Goal: Task Accomplishment & Management: Complete application form

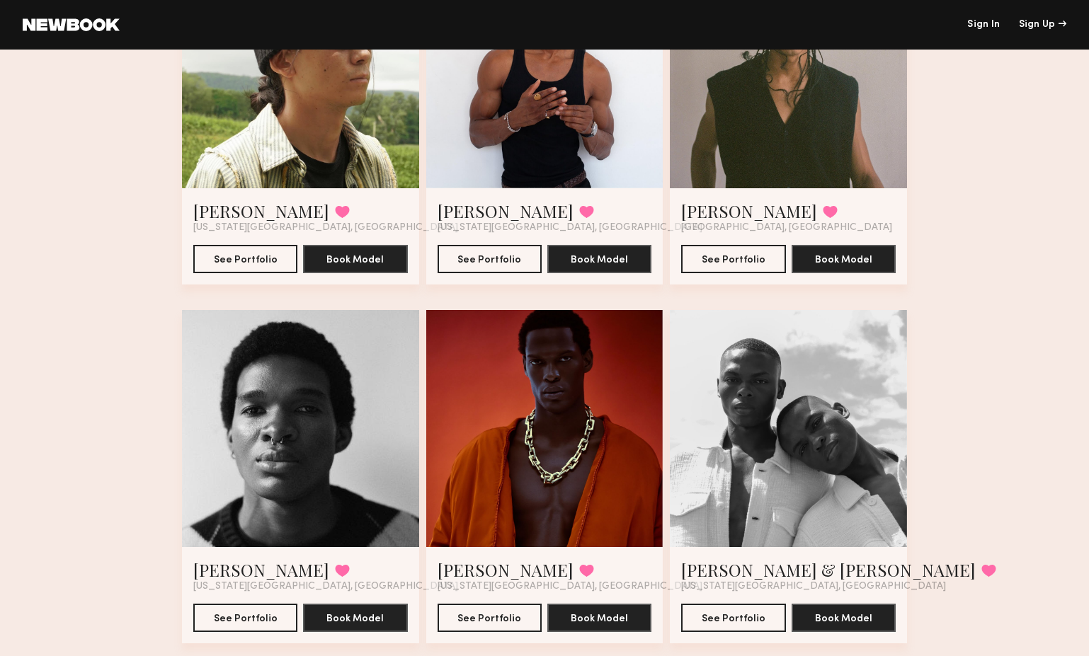
scroll to position [471, 0]
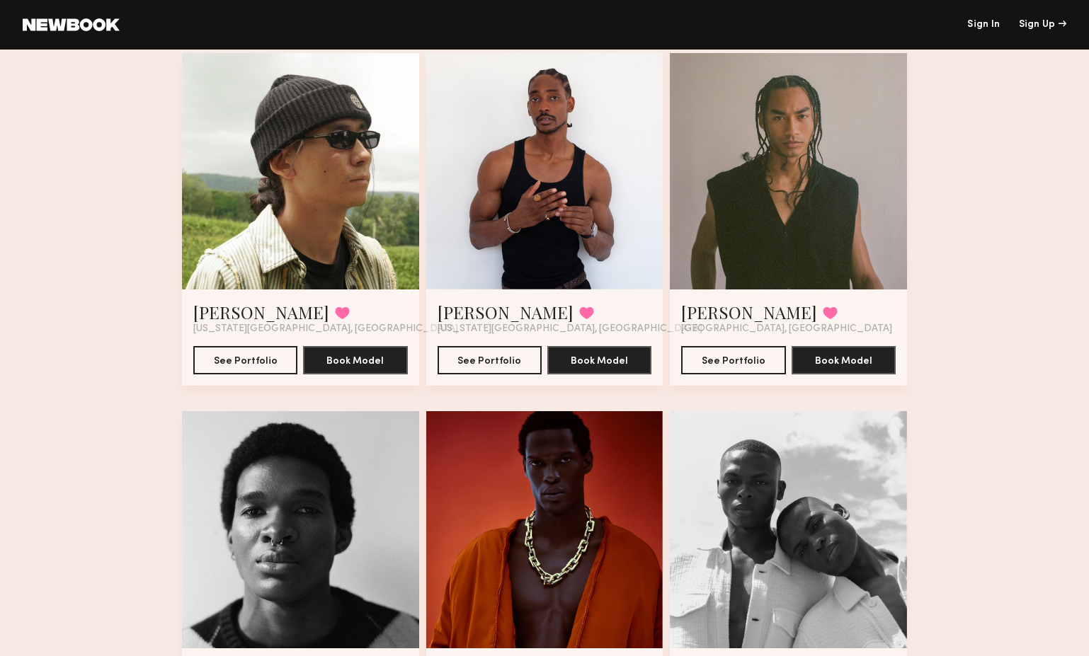
click at [791, 188] on div at bounding box center [788, 171] width 237 height 237
click at [756, 350] on button "See Portfolio" at bounding box center [733, 359] width 104 height 28
click at [464, 359] on button "See Portfolio" at bounding box center [489, 359] width 104 height 28
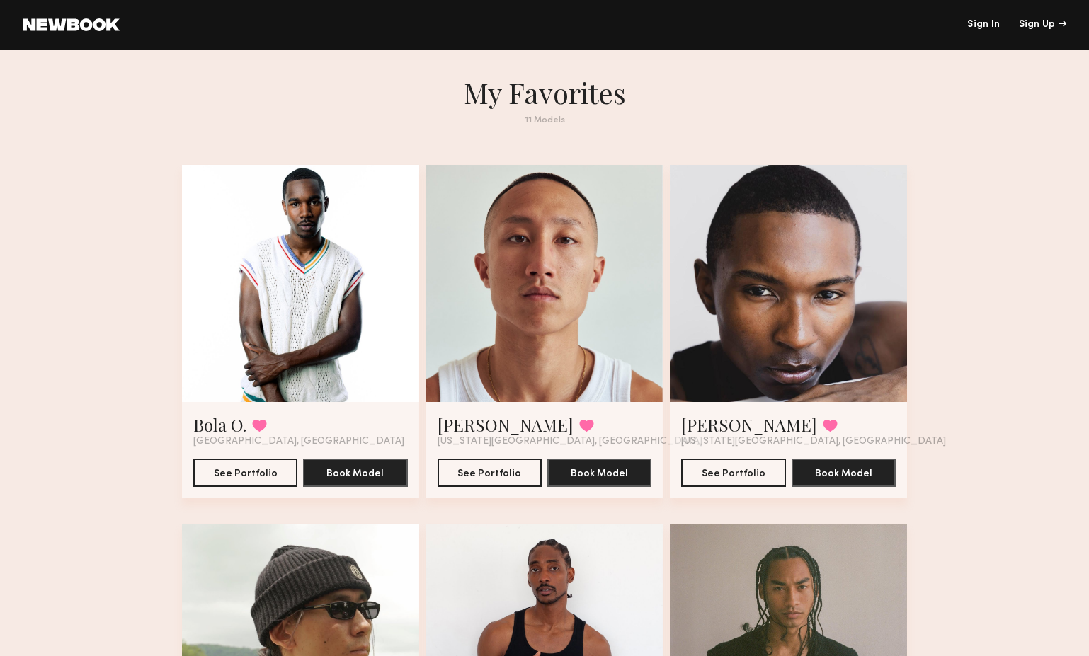
scroll to position [0, 0]
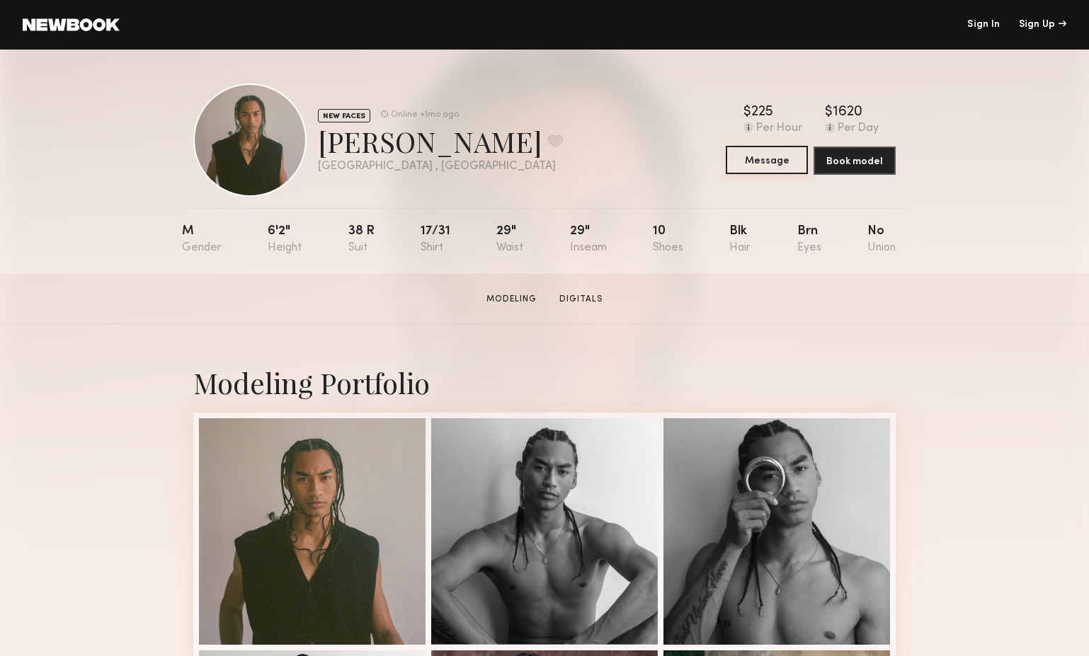
click at [781, 156] on button "Message" at bounding box center [766, 160] width 82 height 28
drag, startPoint x: 415, startPoint y: 147, endPoint x: 322, endPoint y: 146, distance: 92.7
click at [322, 146] on div "Chris Z. Favorite" at bounding box center [440, 141] width 245 height 38
copy div "Chris Z"
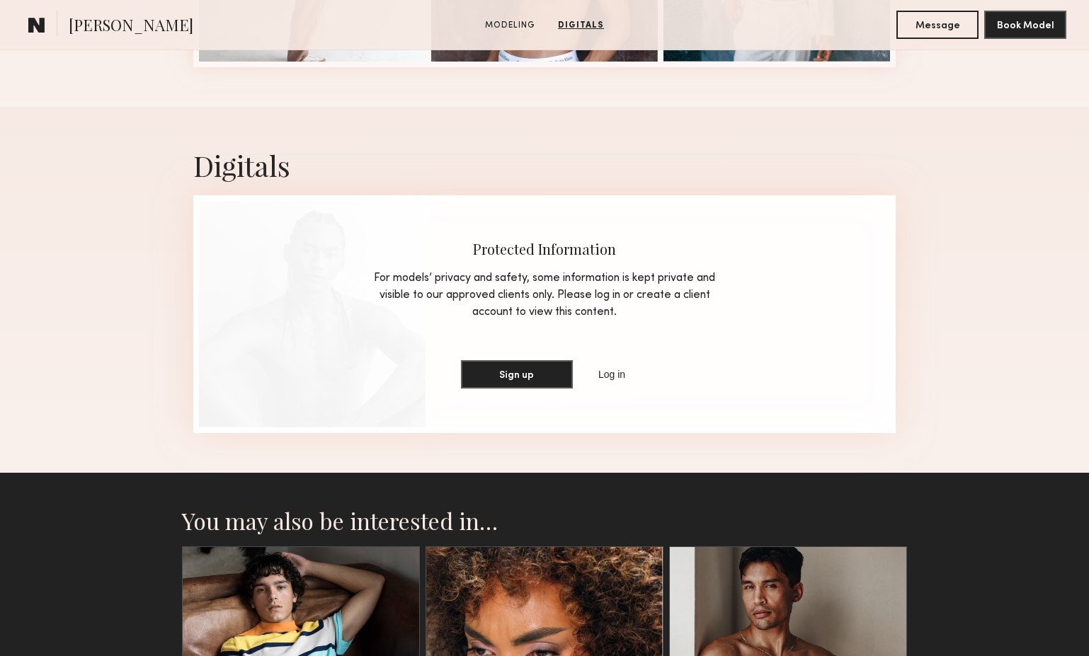
scroll to position [819, 0]
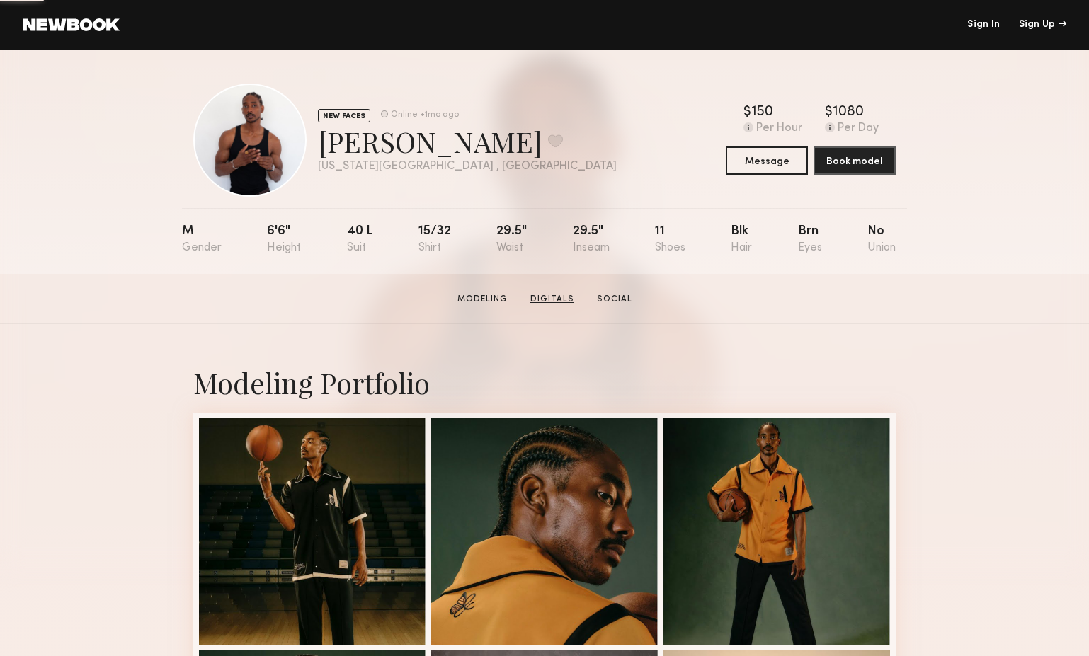
click at [546, 294] on link "Digitals" at bounding box center [551, 299] width 55 height 13
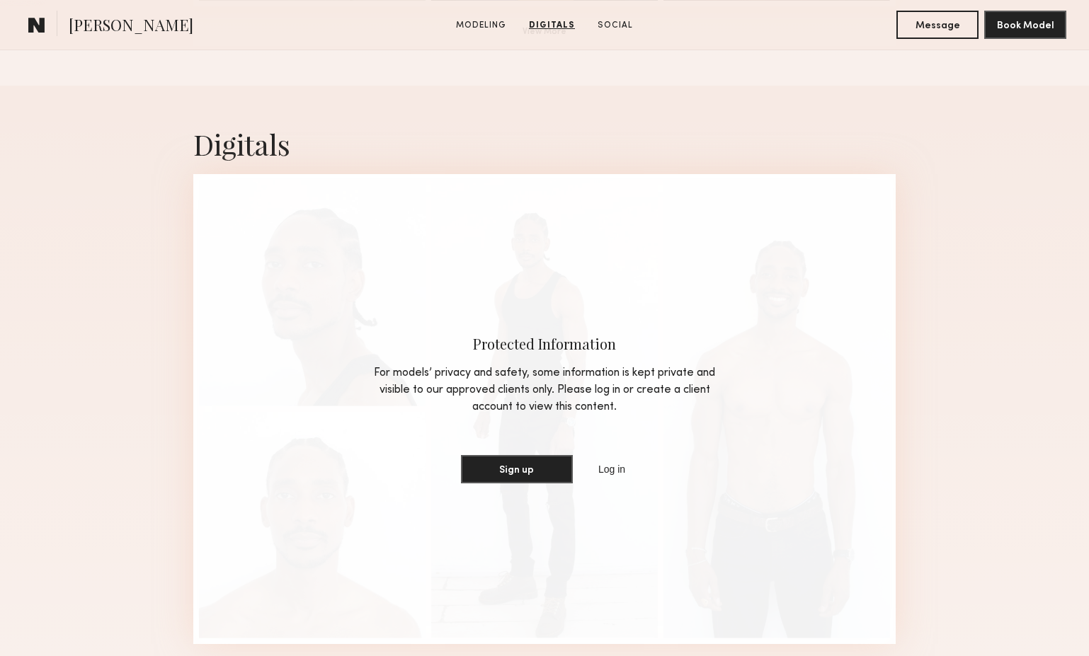
scroll to position [256, 0]
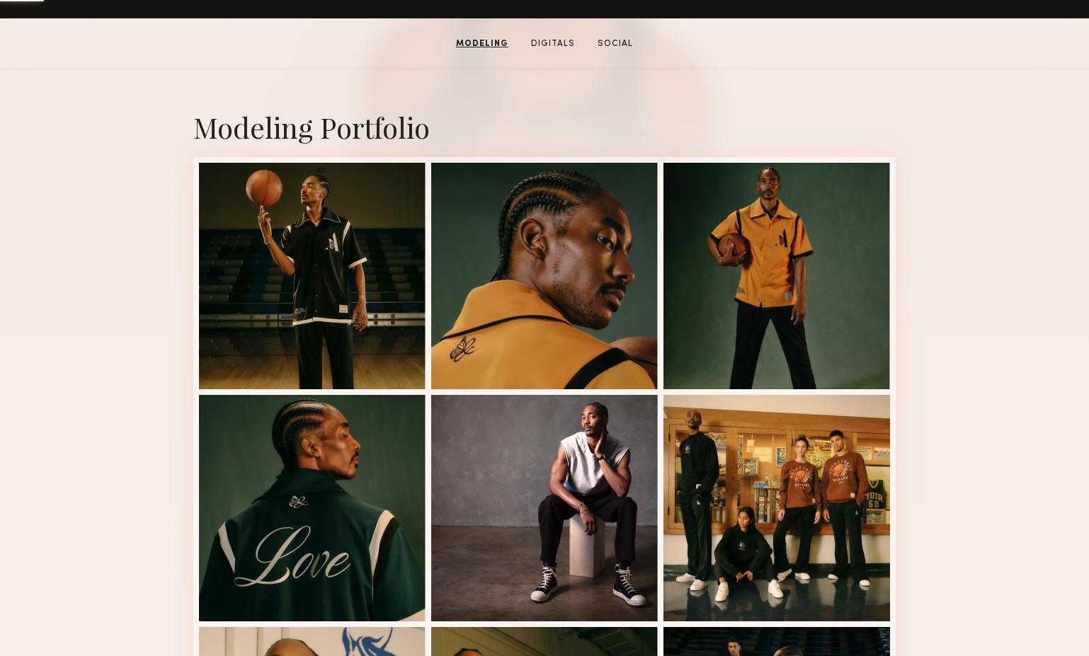
click at [615, 35] on section "[PERSON_NAME] Modeling Digitals Social Message Book Model" at bounding box center [544, 43] width 1089 height 50
click at [615, 40] on link "Social" at bounding box center [615, 44] width 47 height 13
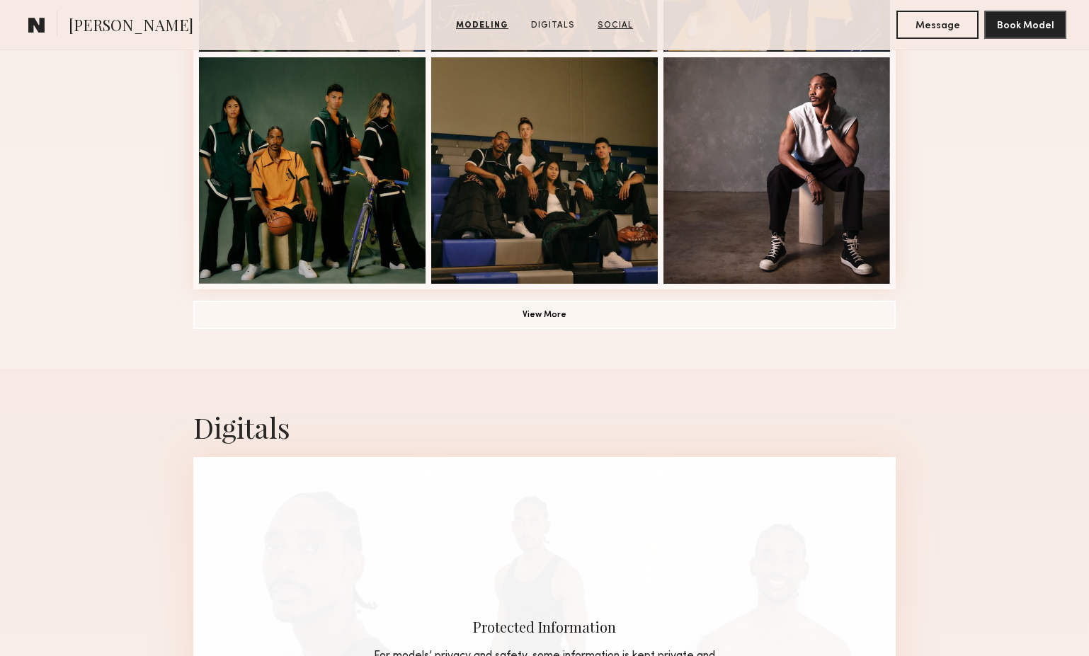
scroll to position [1572, 0]
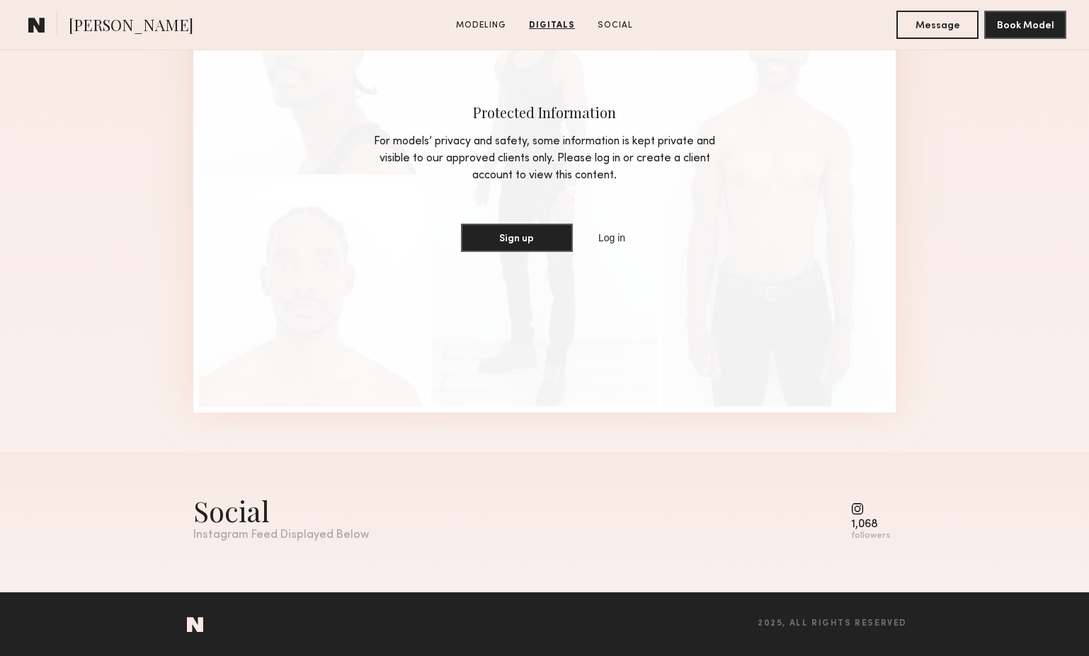
click at [871, 523] on div "1,068" at bounding box center [870, 525] width 39 height 11
click at [617, 249] on div "Sign up Log in" at bounding box center [544, 238] width 361 height 28
click at [617, 243] on link "Log in" at bounding box center [611, 237] width 33 height 17
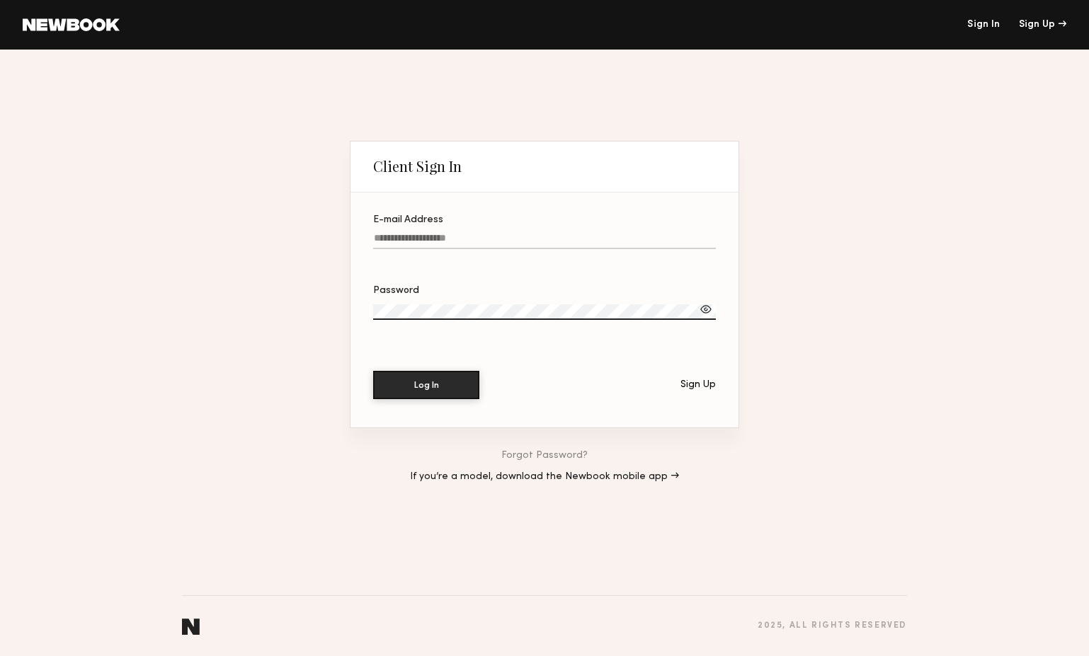
click at [681, 386] on div "Sign Up" at bounding box center [697, 385] width 35 height 10
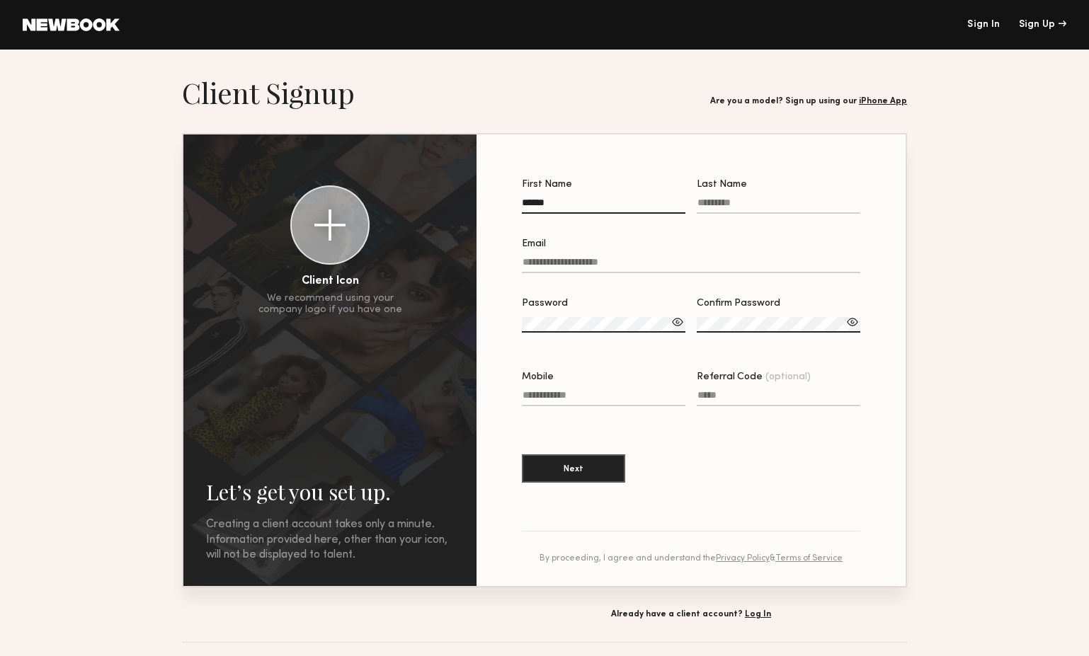
type input "******"
paste input "**********"
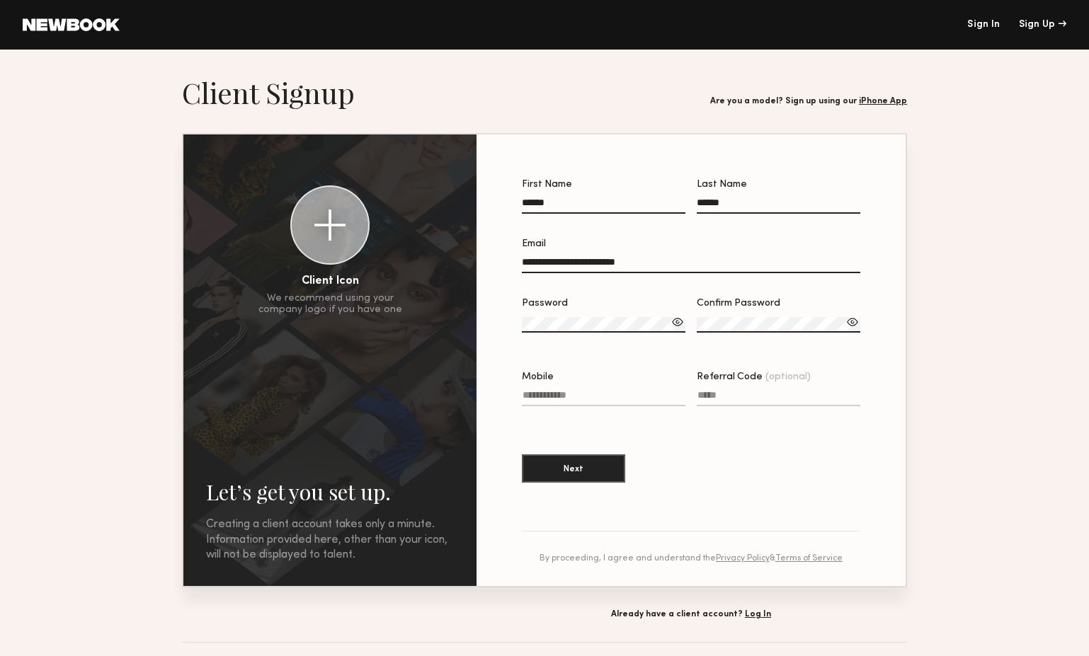
type input "**********"
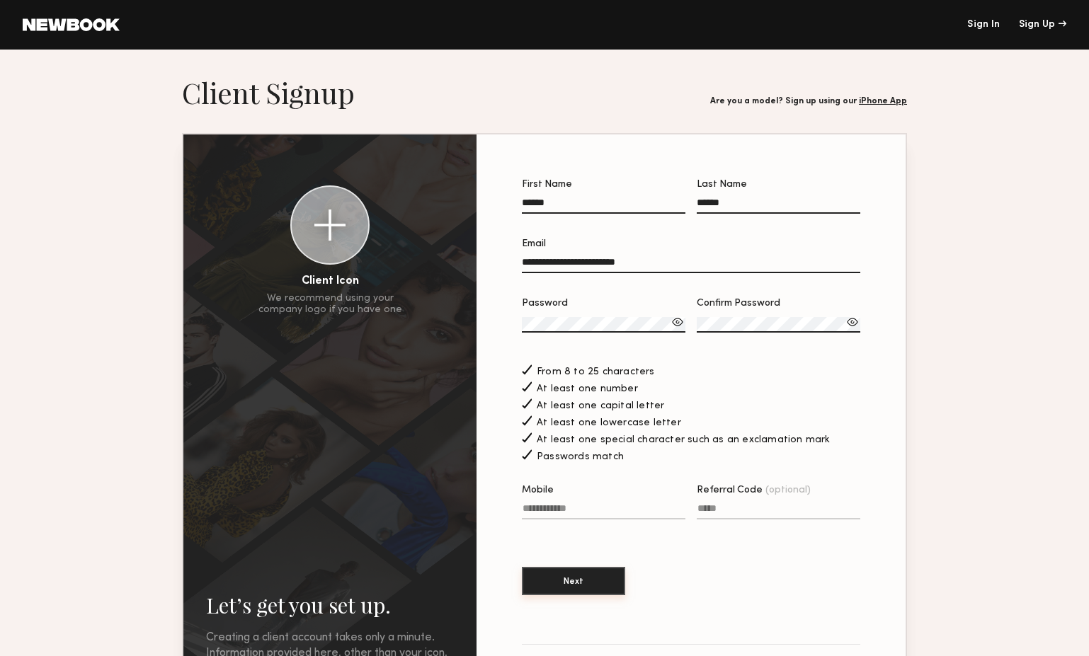
click at [597, 579] on button "Next" at bounding box center [573, 581] width 103 height 28
type input "**********"
click at [558, 575] on button "Next" at bounding box center [573, 581] width 103 height 28
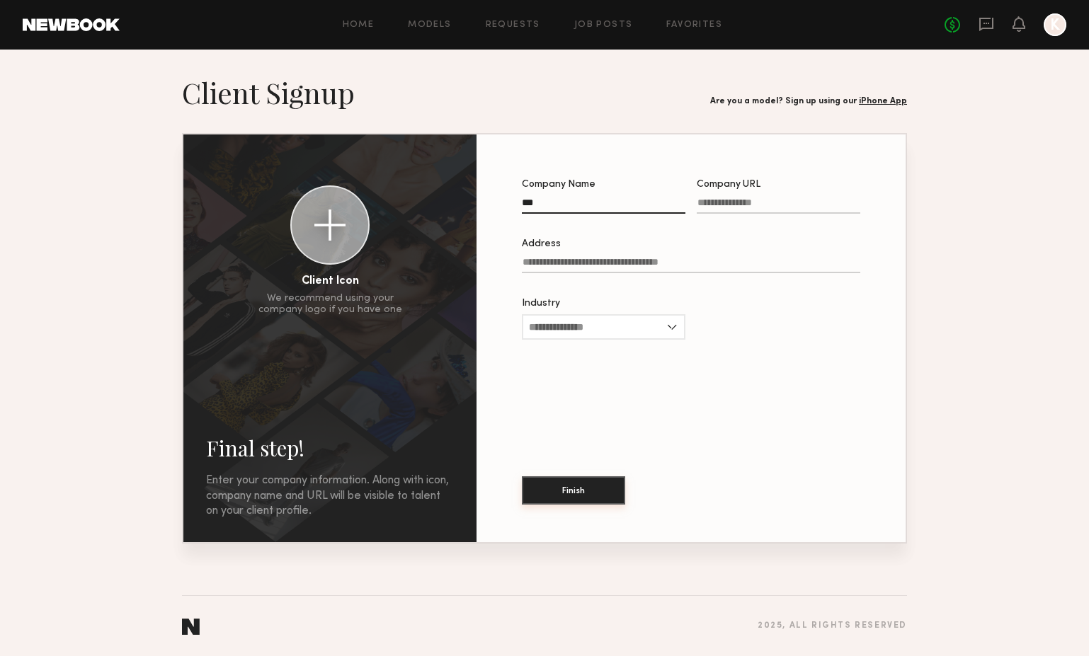
type input "***"
click at [595, 488] on button "Finish" at bounding box center [573, 490] width 103 height 28
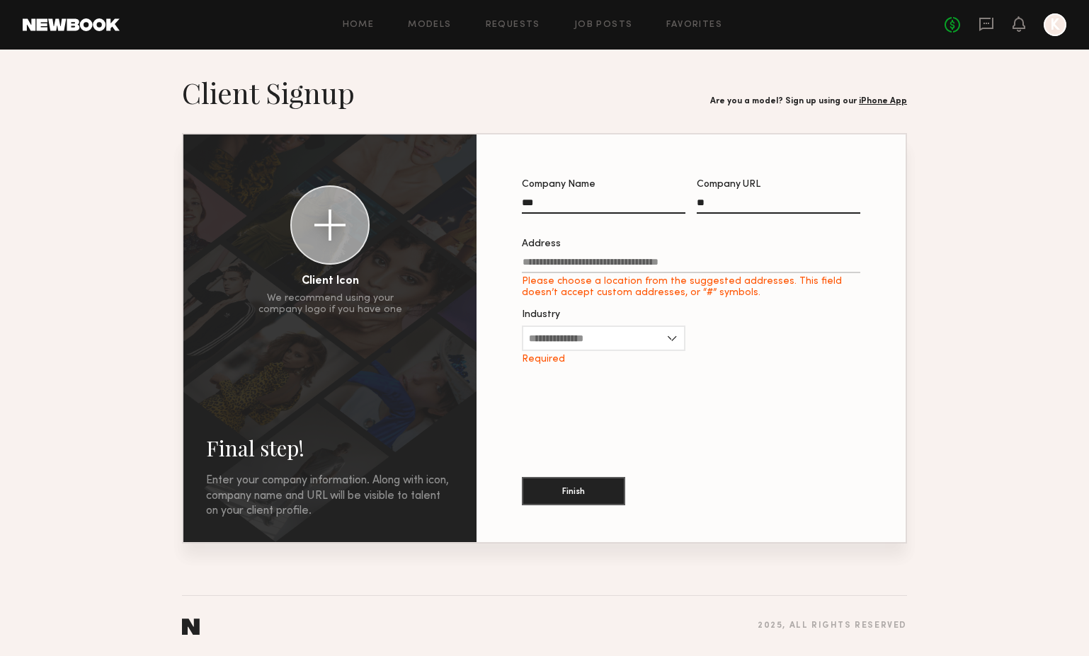
type input "*"
paste input "**********"
type input "**********"
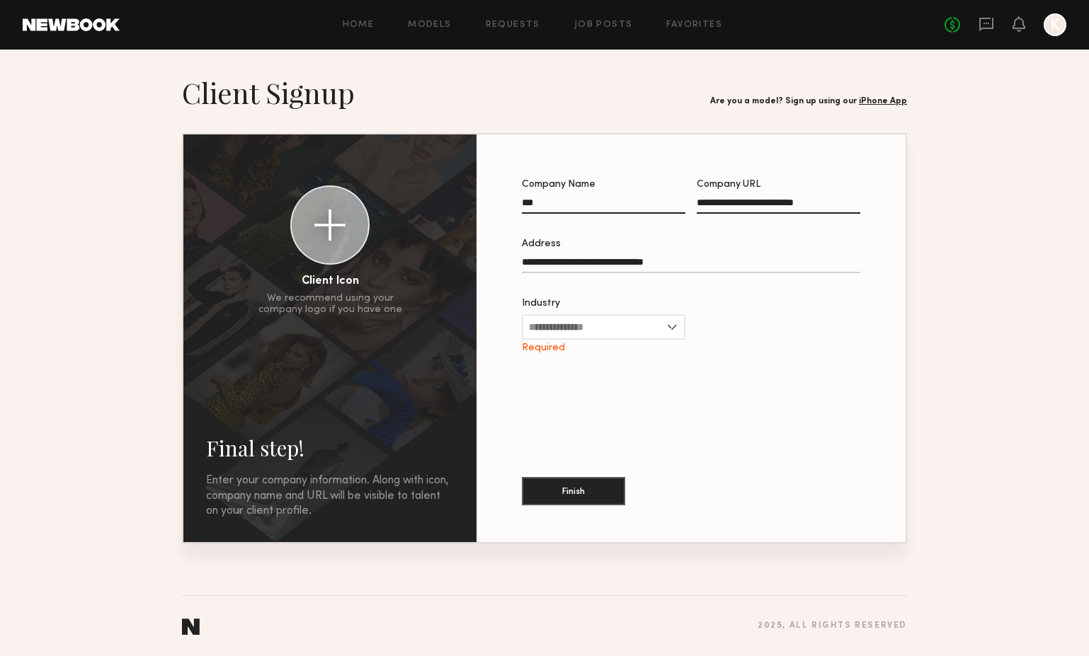
type input "**********"
click at [643, 333] on input "Industry" at bounding box center [603, 326] width 163 height 25
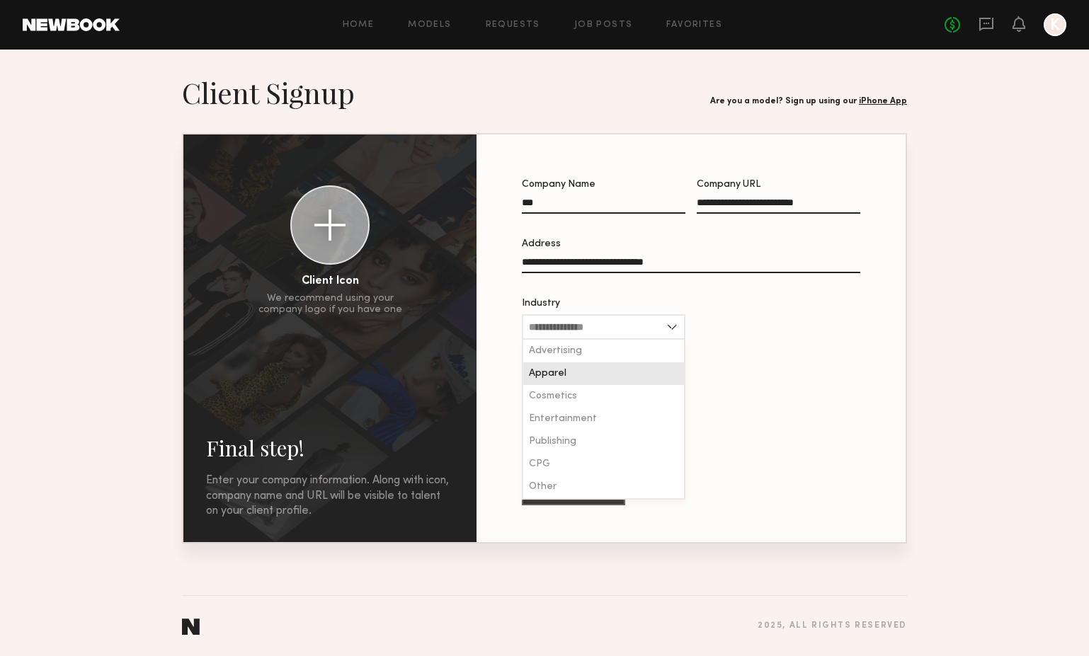
click at [641, 376] on div "Apparel" at bounding box center [603, 373] width 161 height 23
type input "*******"
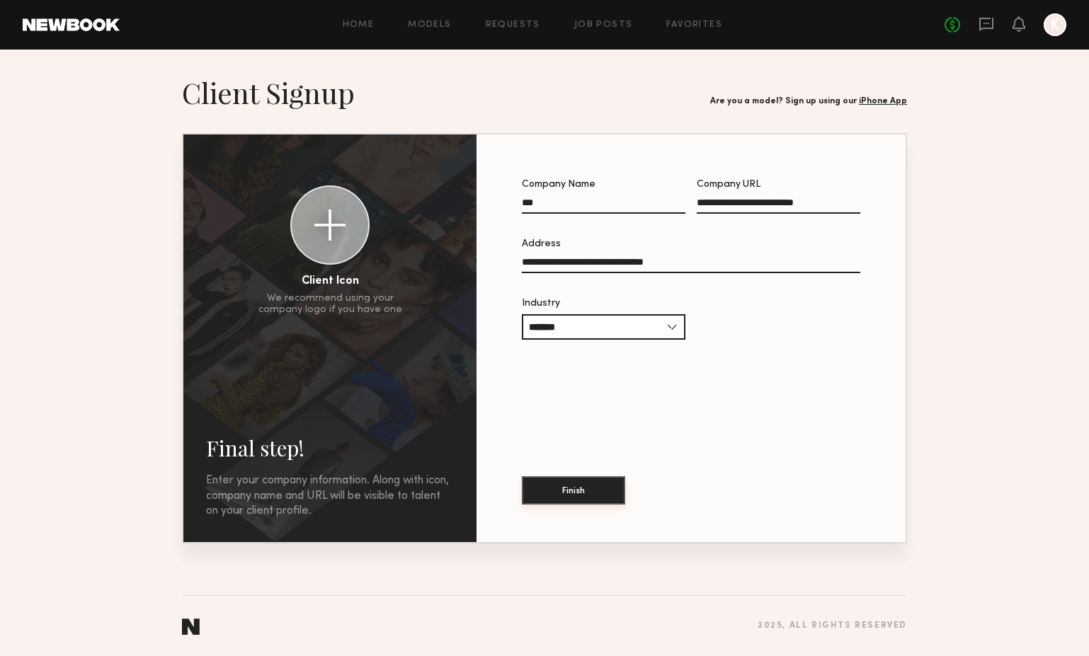
click at [592, 493] on button "Finish" at bounding box center [573, 490] width 103 height 28
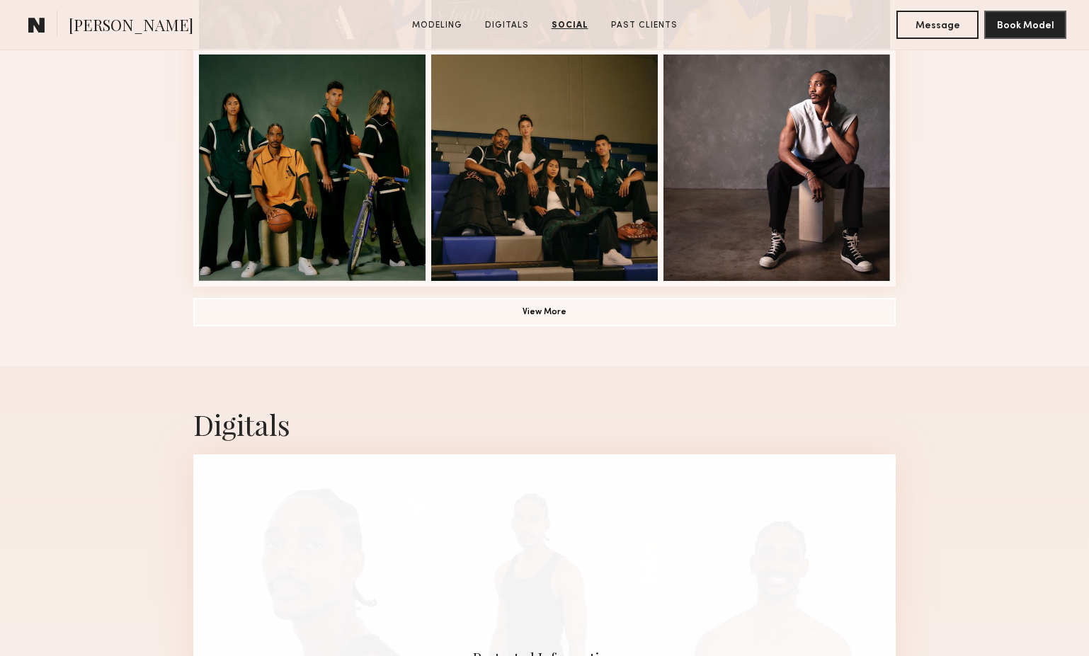
scroll to position [794, 0]
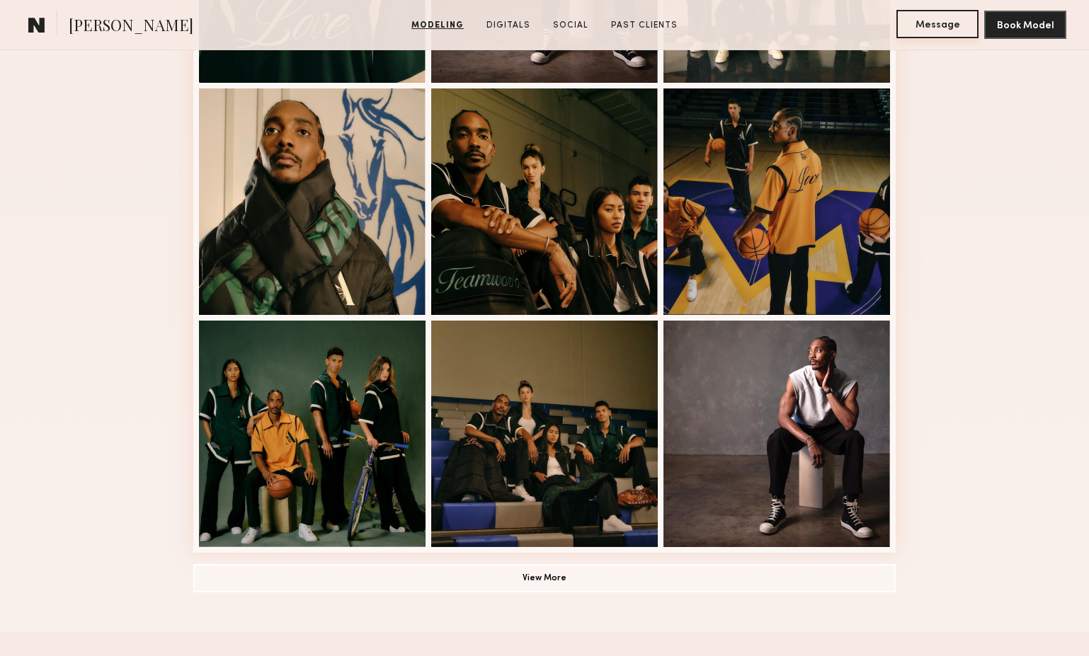
click at [934, 37] on button "Message" at bounding box center [937, 24] width 82 height 28
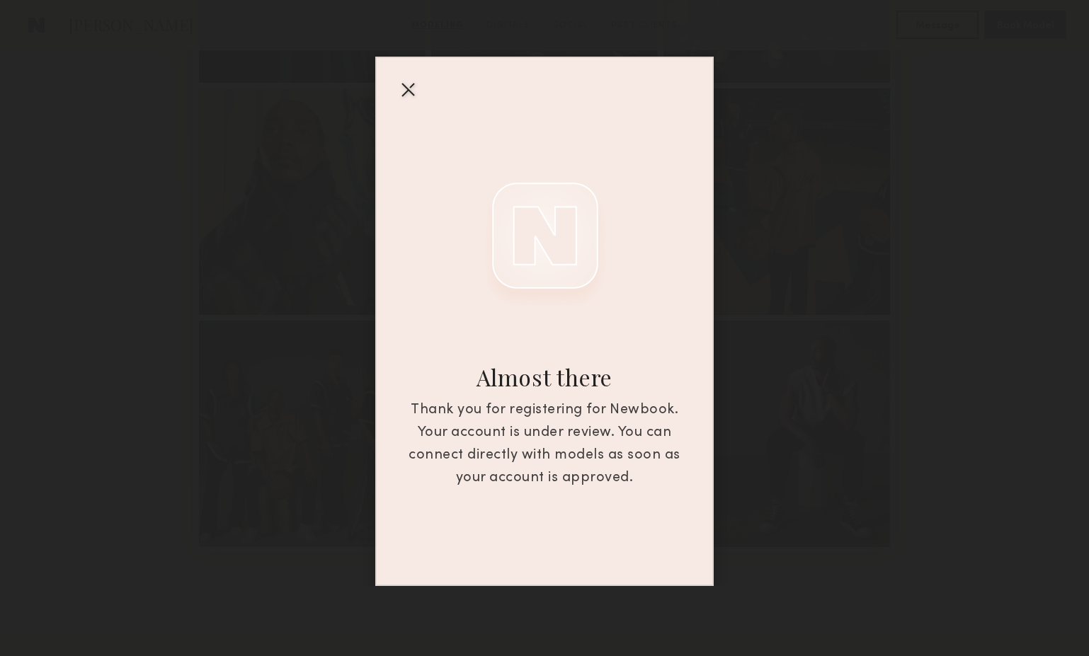
click at [819, 154] on div "Almost there Thank you for registering for Newbook. Your account is under revie…" at bounding box center [544, 293] width 1089 height 586
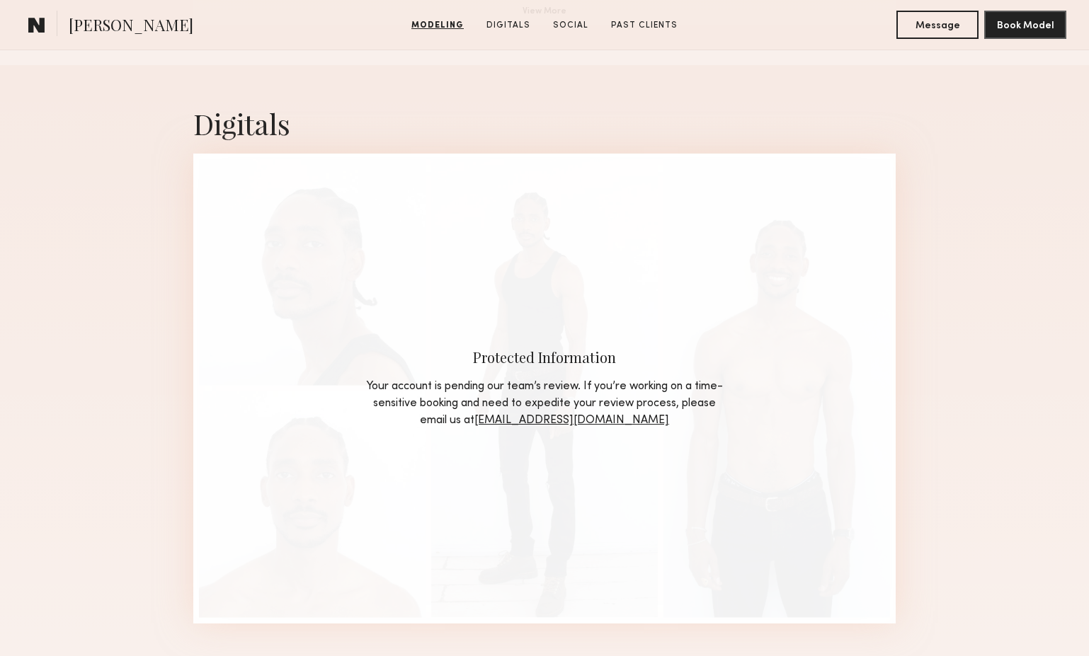
scroll to position [1491, 0]
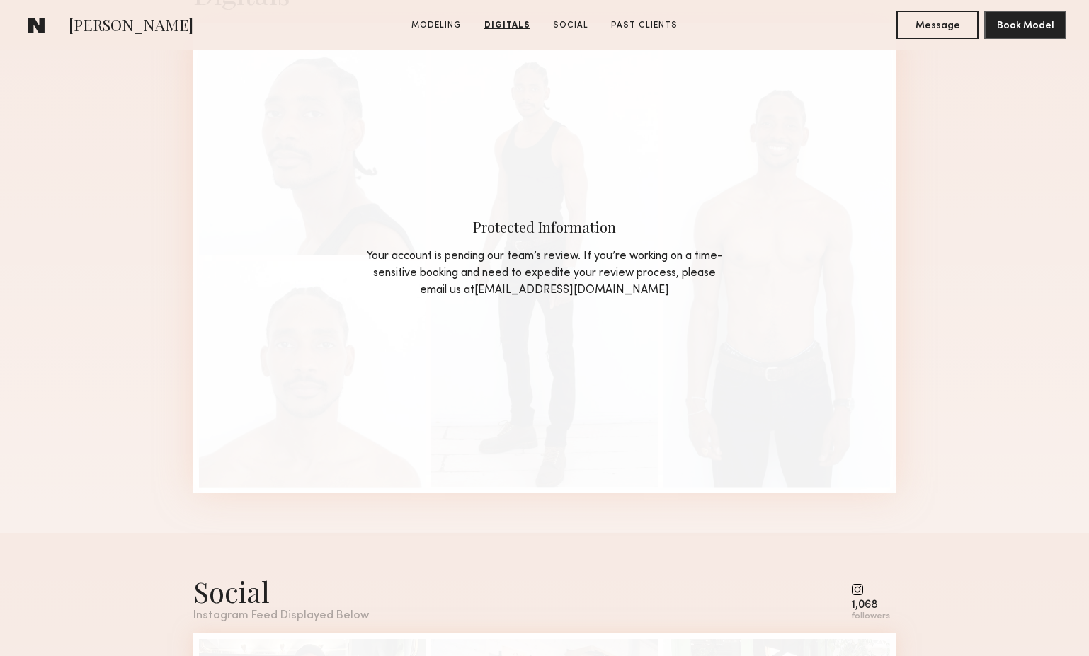
drag, startPoint x: 664, startPoint y: 297, endPoint x: 527, endPoint y: 292, distance: 137.4
click at [527, 292] on div "Your account is pending our team’s review. If you’re working on a time-sensitiv…" at bounding box center [544, 273] width 361 height 51
copy div "Your account is pending our team’s review. If you’re working on a time-sensitiv…"
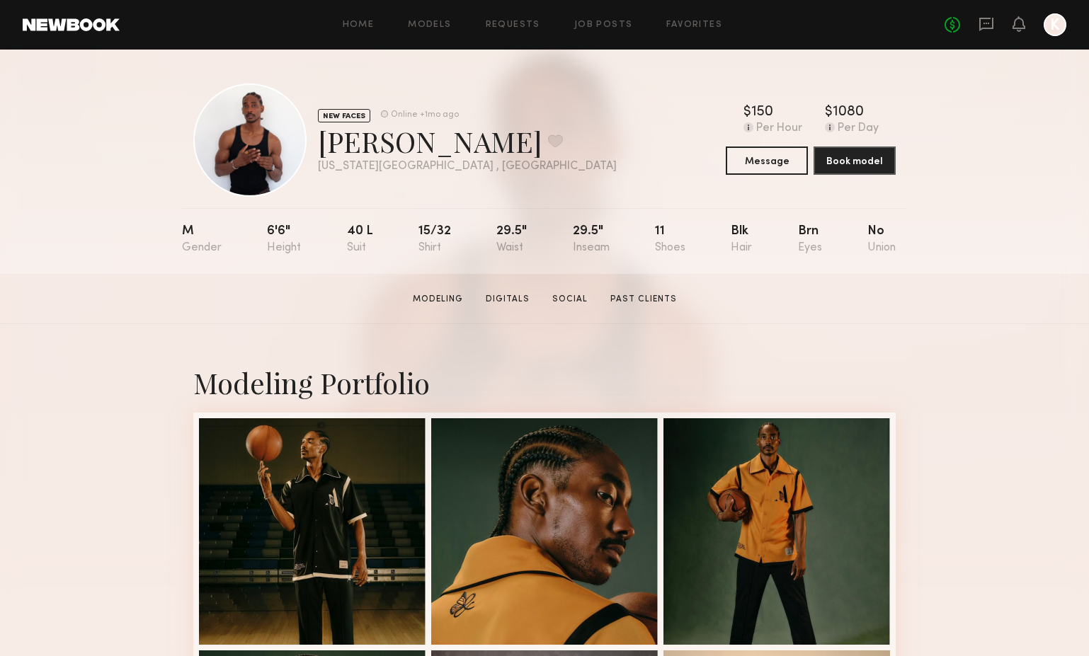
scroll to position [0, 0]
drag, startPoint x: 443, startPoint y: 147, endPoint x: 314, endPoint y: 145, distance: 128.8
click at [314, 145] on div "NEW FACES Online +1mo ago Martese S. Favorite New York City , NY Online +1mo ago" at bounding box center [404, 140] width 423 height 113
copy div "Martese S"
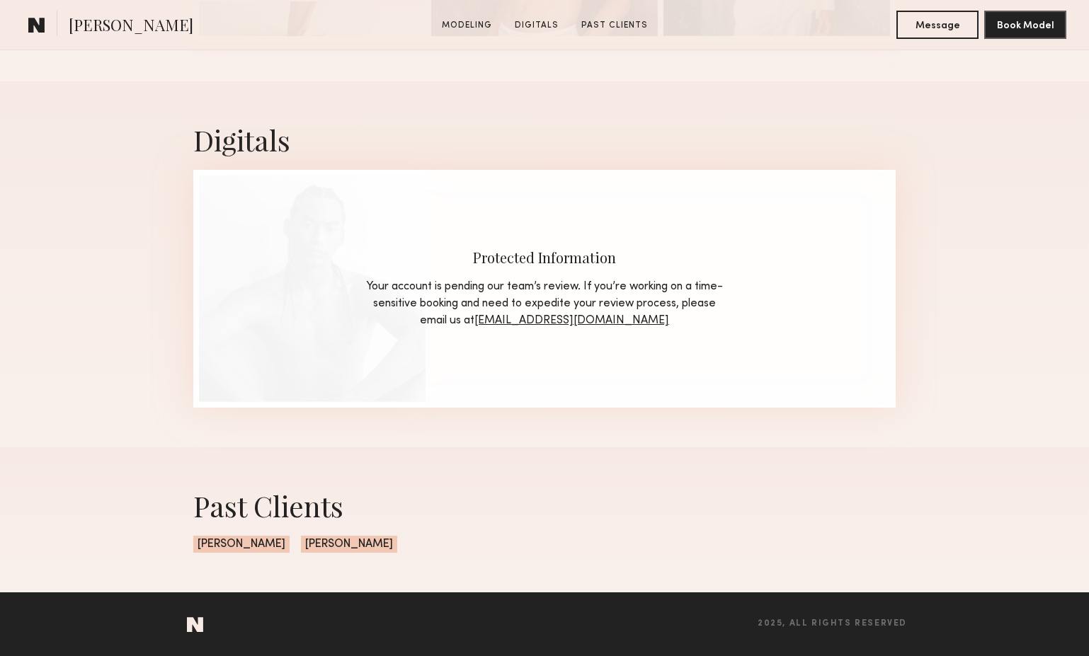
scroll to position [840, 0]
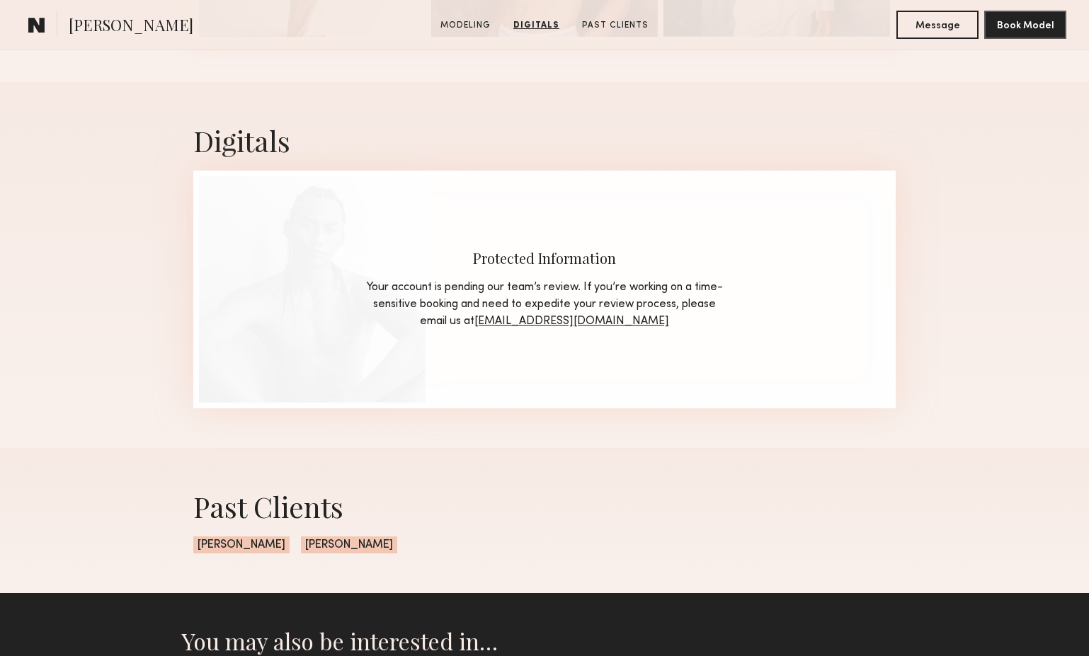
drag, startPoint x: 662, startPoint y: 323, endPoint x: 523, endPoint y: 322, distance: 139.4
click at [523, 322] on div "Your account is pending our team’s review. If you’re working on a time-sensitiv…" at bounding box center [544, 304] width 361 height 51
copy div "Your account is pending our team’s review. If you’re working on a time-sensitiv…"
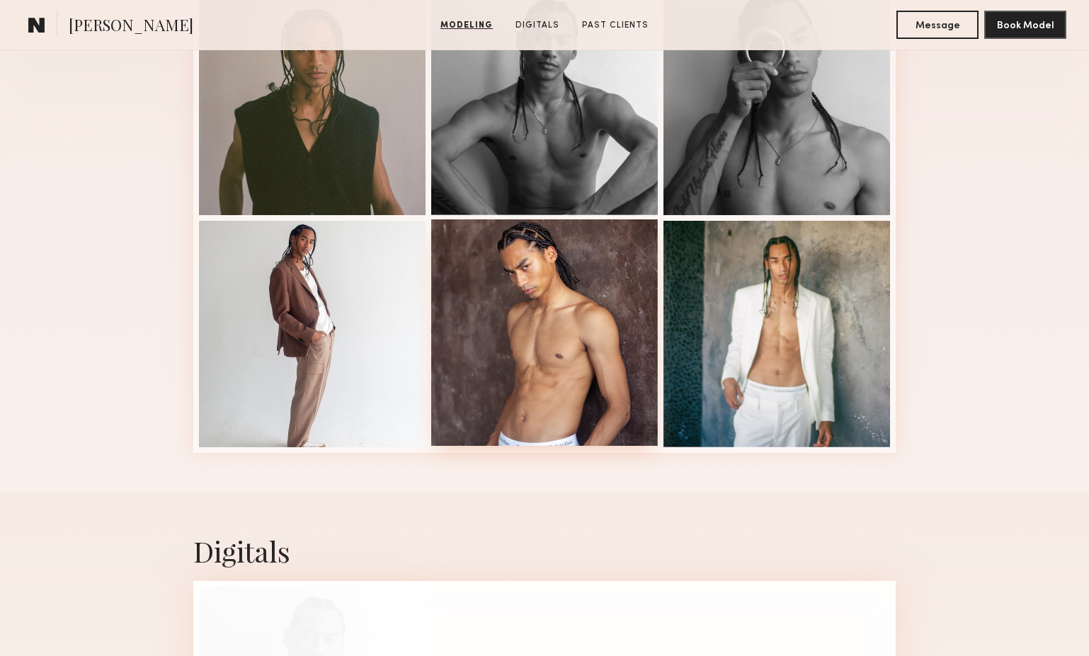
scroll to position [23, 0]
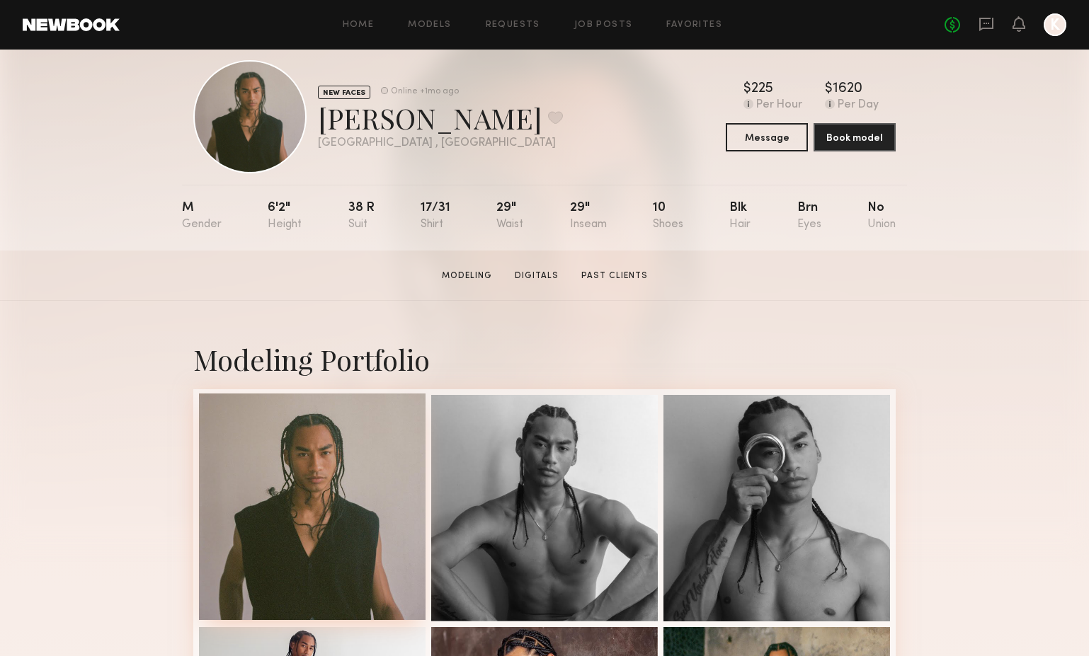
click at [308, 541] on div at bounding box center [312, 507] width 226 height 226
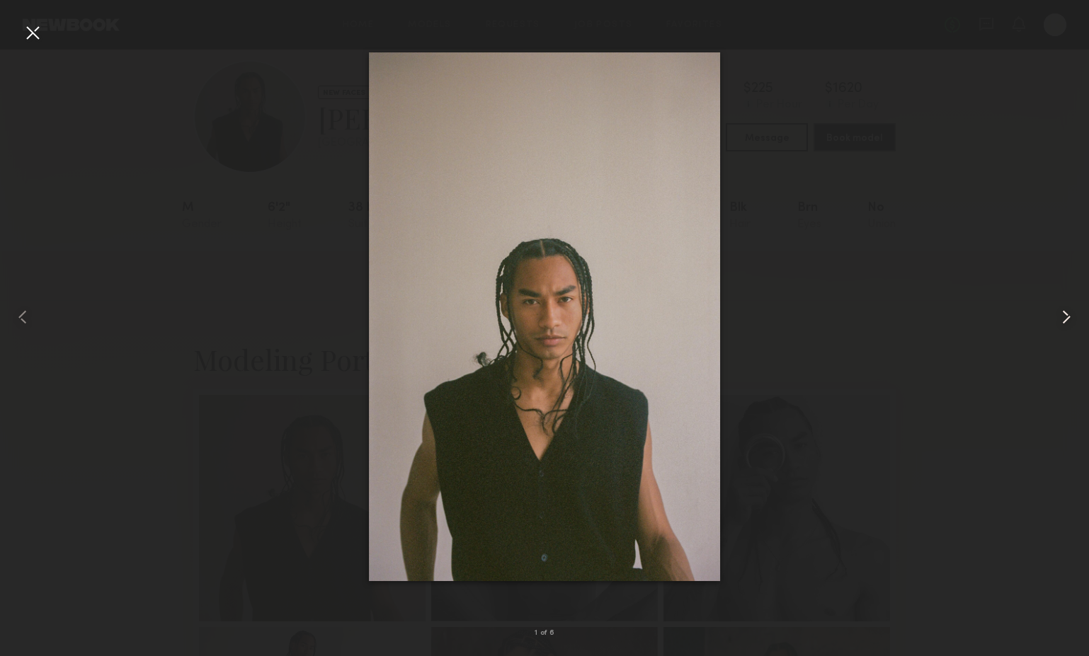
click at [1068, 326] on common-icon at bounding box center [1066, 317] width 23 height 23
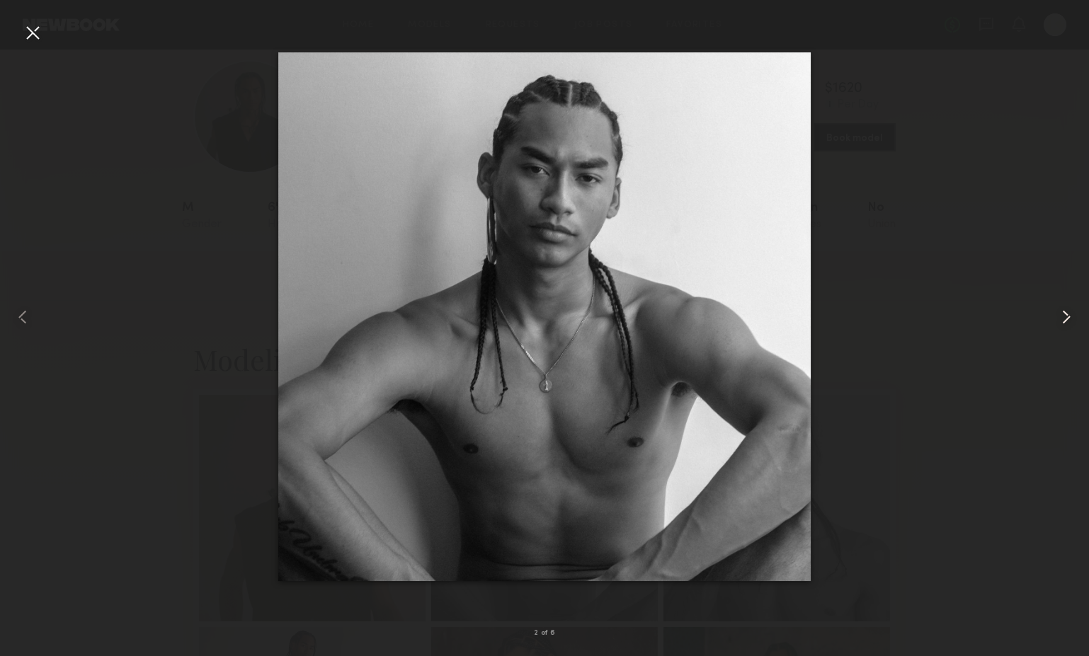
click at [1068, 326] on common-icon at bounding box center [1066, 317] width 23 height 23
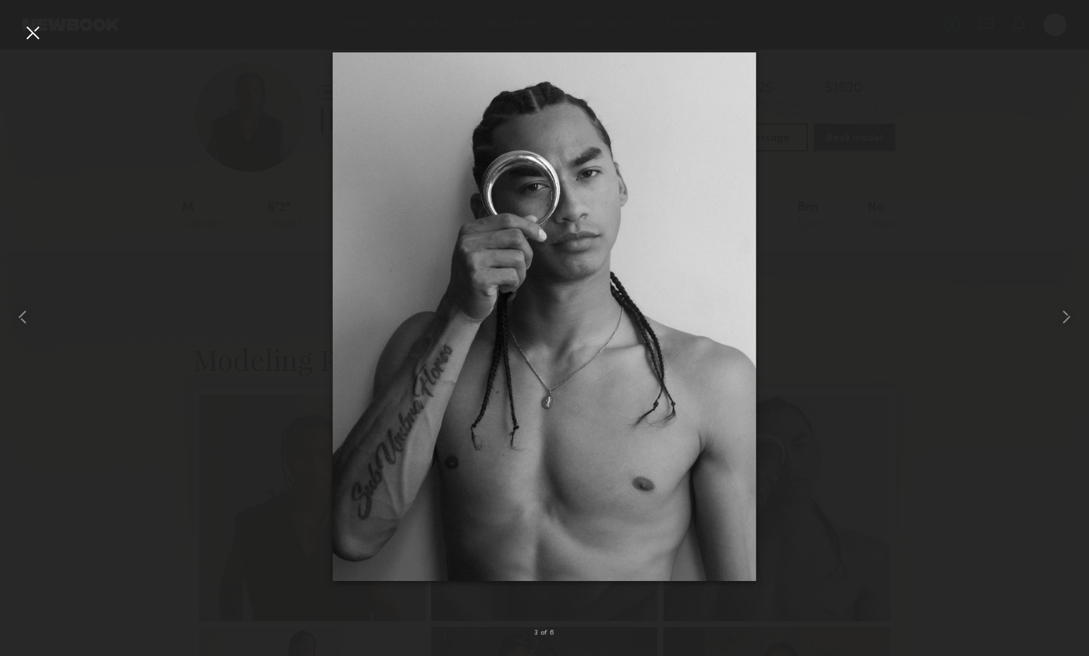
click at [1023, 340] on div at bounding box center [544, 317] width 1089 height 588
click at [52, 31] on div at bounding box center [544, 317] width 1089 height 588
click at [40, 31] on div at bounding box center [32, 32] width 23 height 23
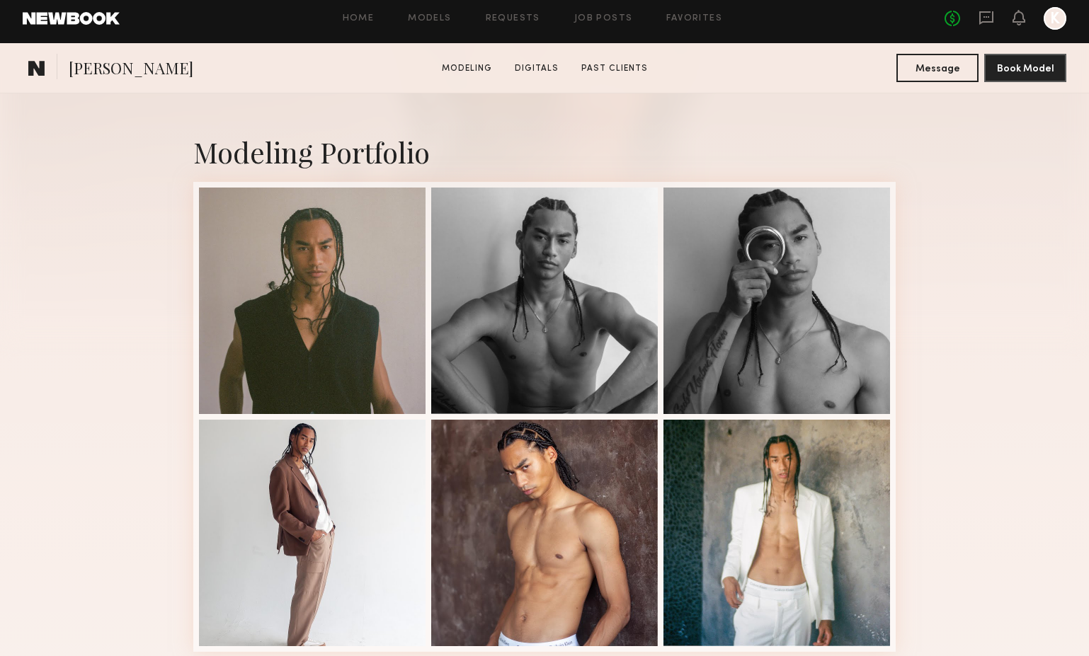
scroll to position [1063, 0]
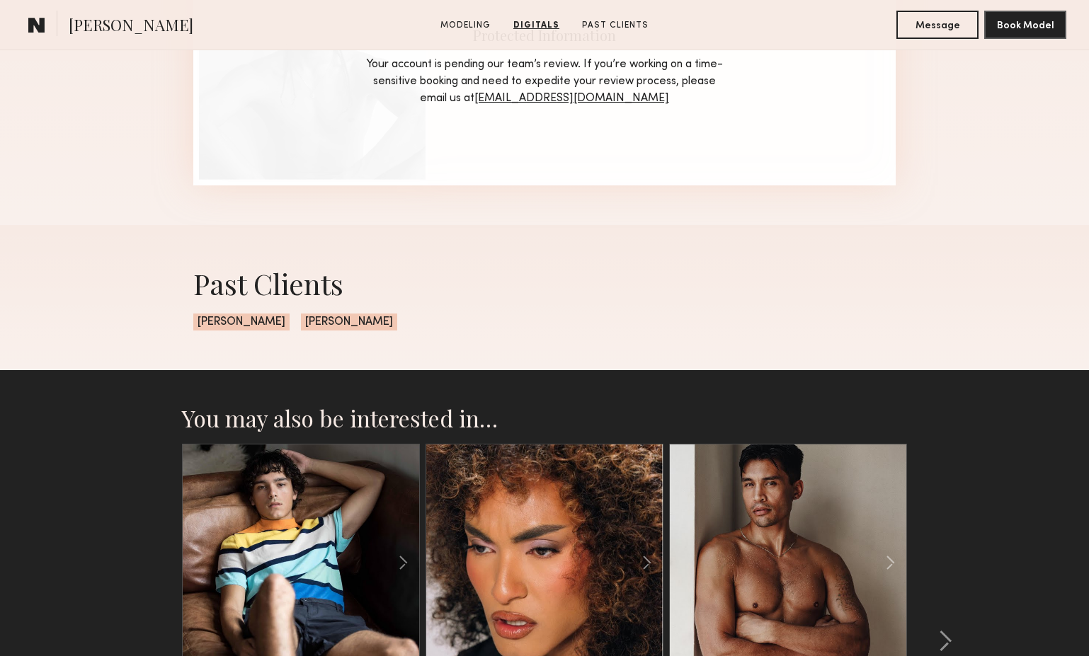
drag, startPoint x: 279, startPoint y: 327, endPoint x: 187, endPoint y: 327, distance: 92.0
click at [187, 327] on div "Past Clients [PERSON_NAME] [PERSON_NAME]" at bounding box center [544, 297] width 725 height 145
copy span "[PERSON_NAME]"
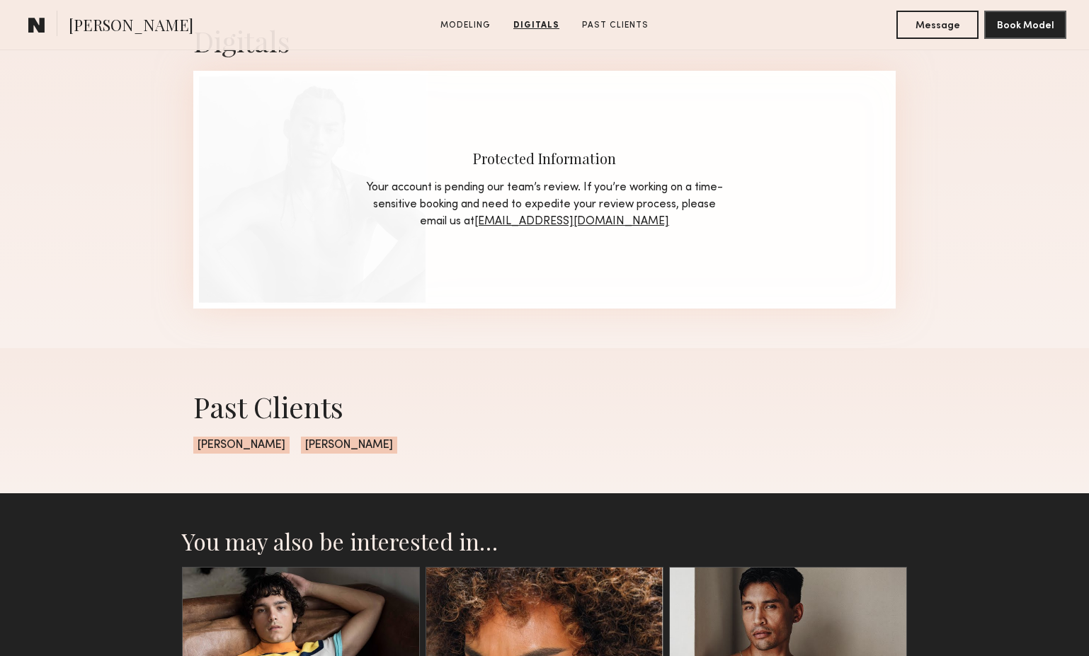
scroll to position [942, 0]
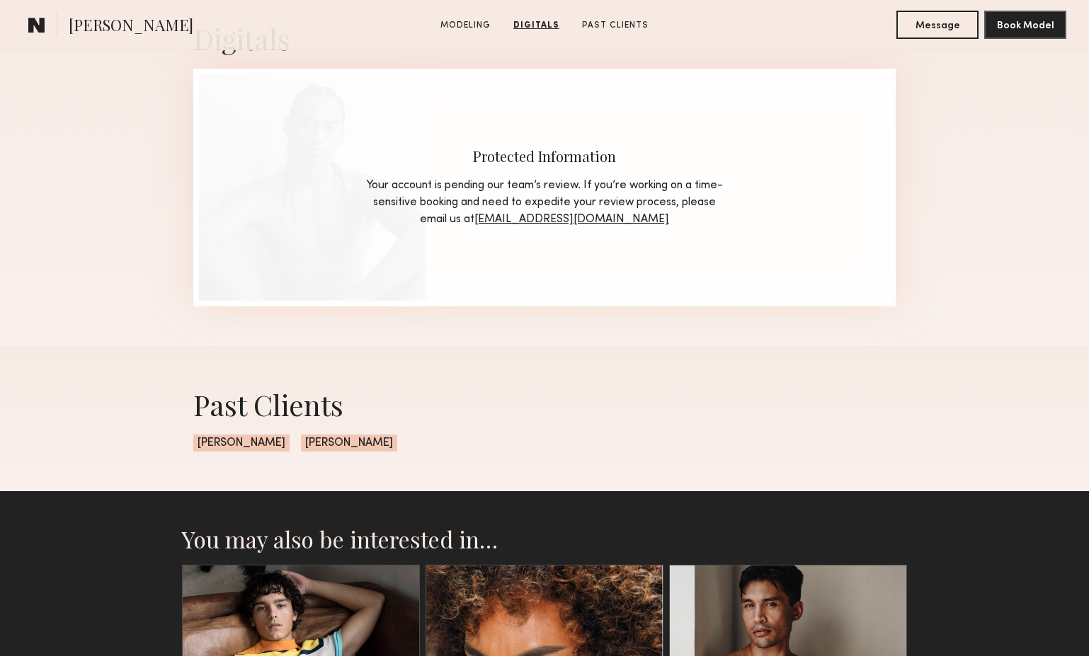
drag, startPoint x: 388, startPoint y: 444, endPoint x: 294, endPoint y: 444, distance: 94.1
click at [294, 444] on div "Past Clients [PERSON_NAME] [PERSON_NAME]" at bounding box center [544, 418] width 725 height 145
copy div "[PERSON_NAME] [PERSON_NAME]"
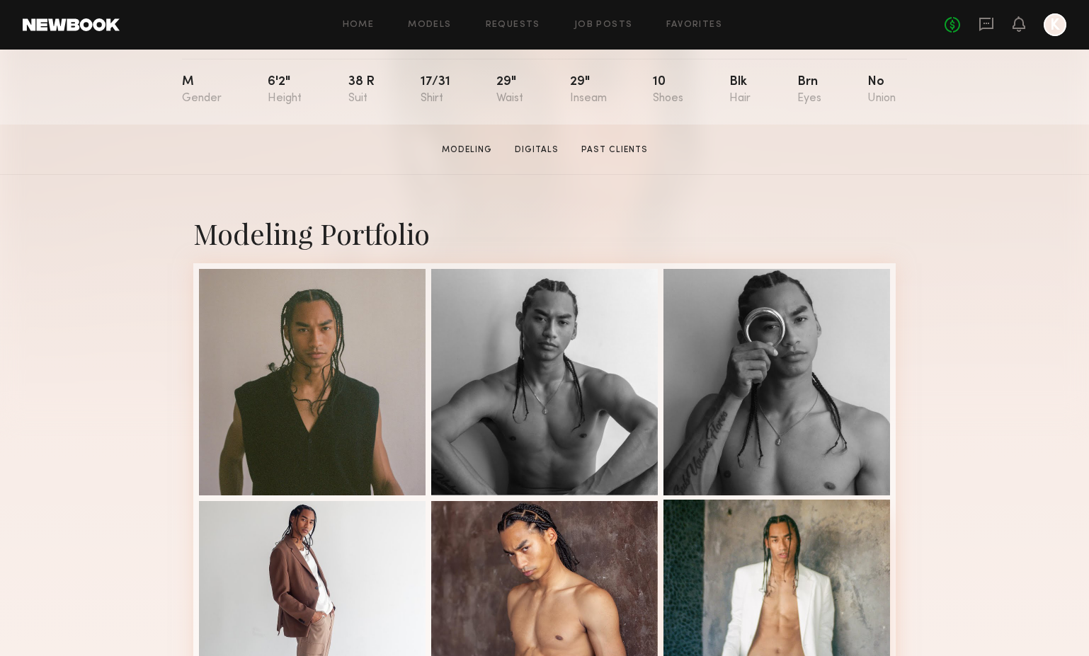
scroll to position [171, 0]
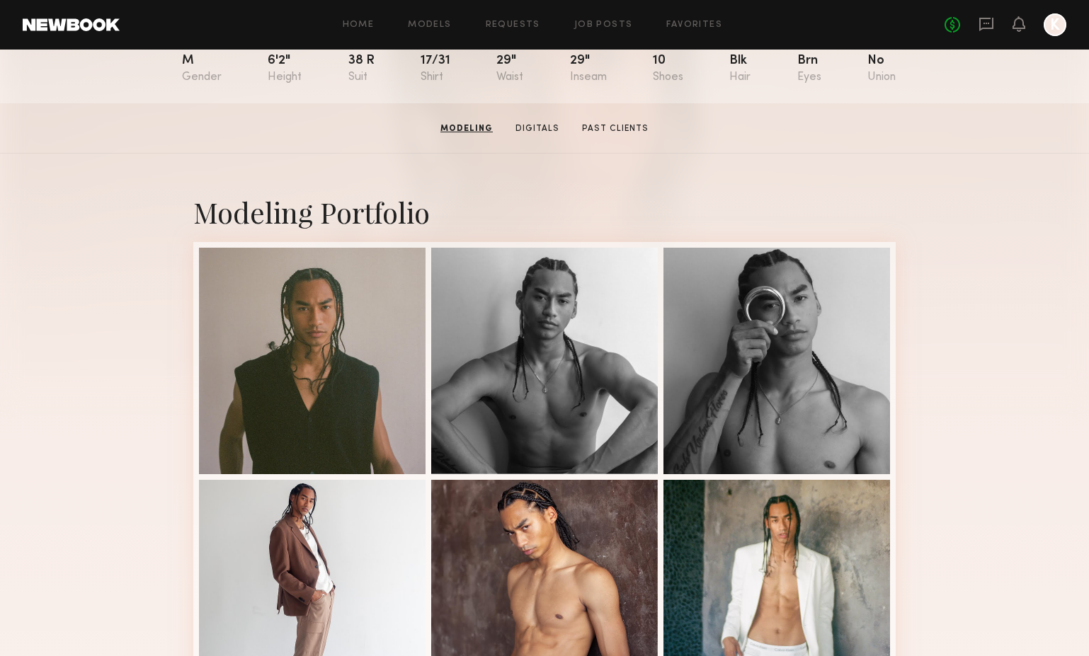
click at [557, 135] on section "[PERSON_NAME] Modeling Digitals Past Clients Message Book Model" at bounding box center [544, 128] width 1089 height 50
click at [549, 125] on link "Digitals" at bounding box center [537, 128] width 55 height 13
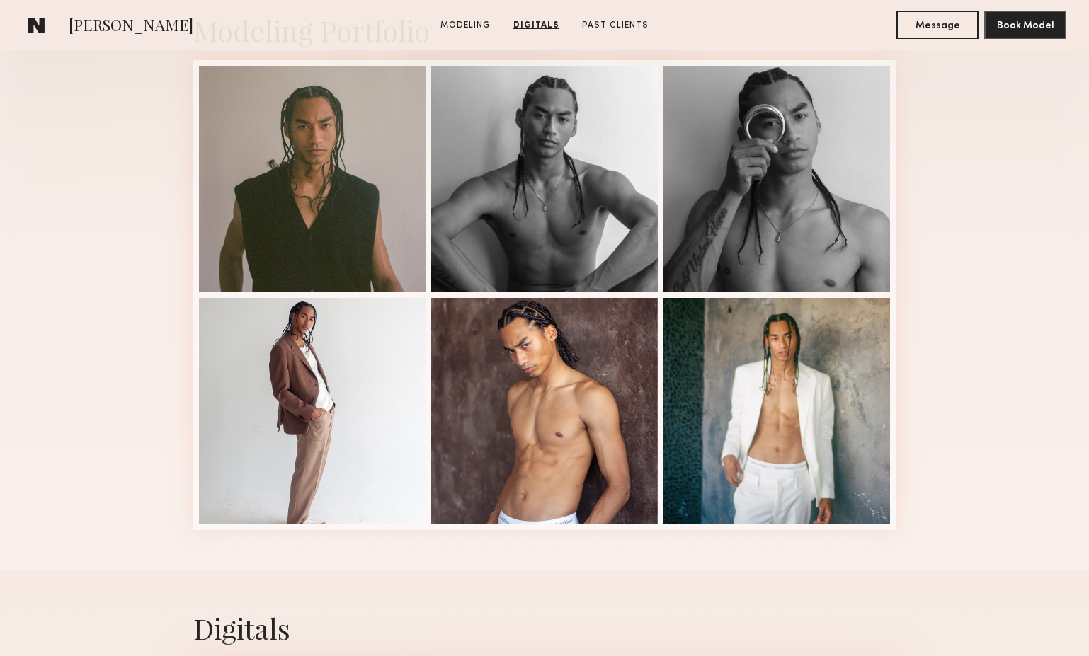
scroll to position [243, 0]
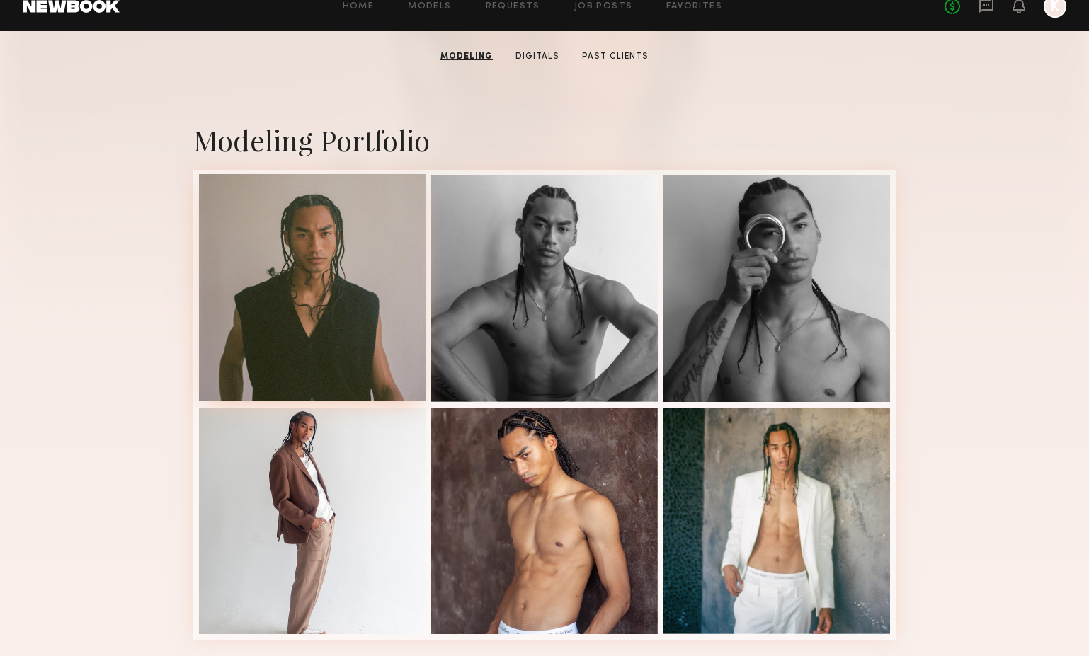
click at [295, 251] on div at bounding box center [312, 287] width 226 height 226
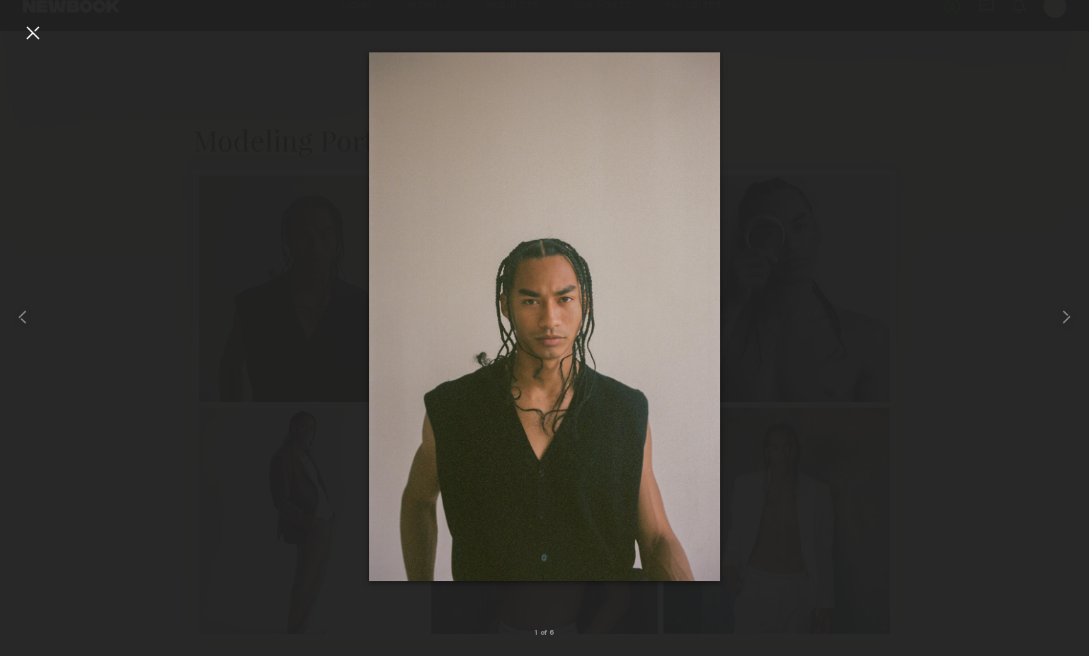
click at [917, 374] on div at bounding box center [544, 317] width 1089 height 588
click at [1072, 311] on common-icon at bounding box center [1066, 317] width 23 height 23
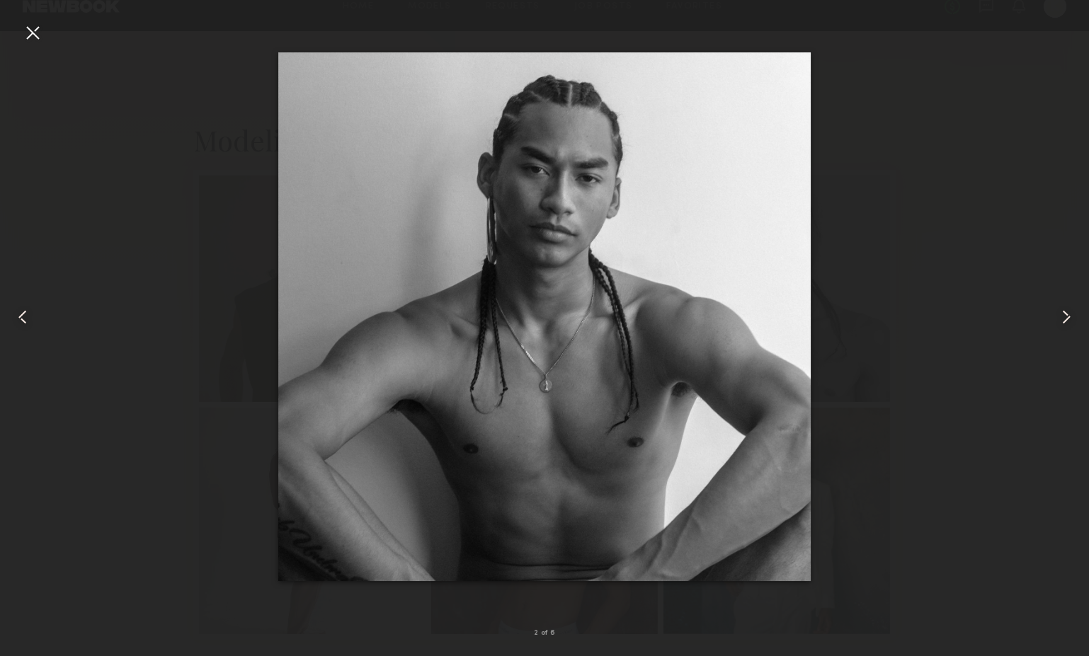
click at [1072, 311] on common-icon at bounding box center [1066, 317] width 23 height 23
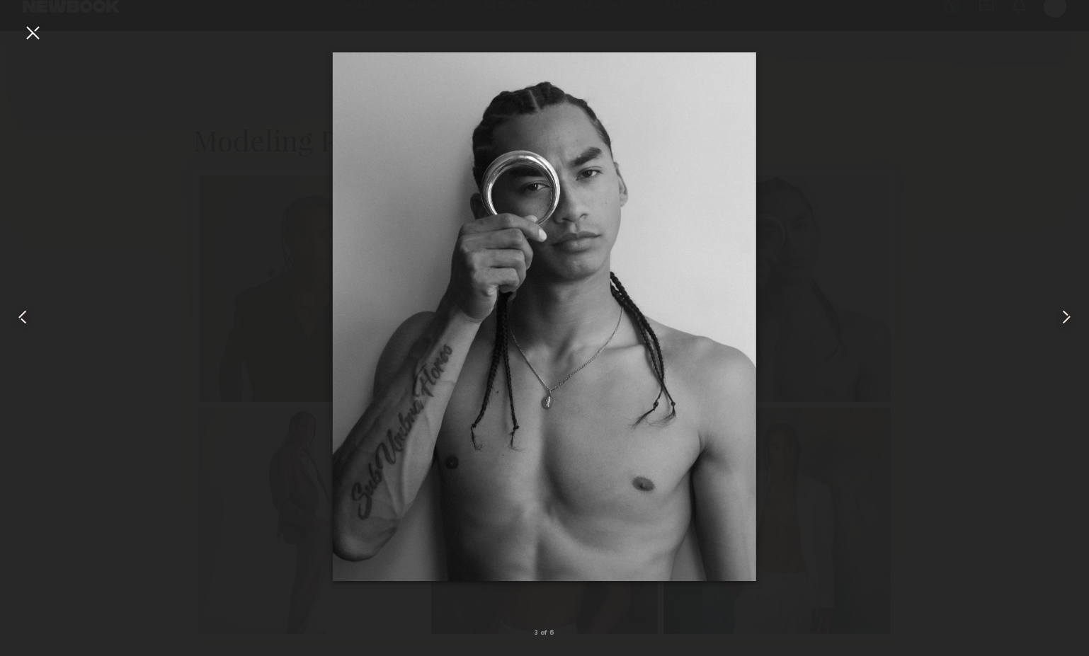
click at [1072, 311] on common-icon at bounding box center [1066, 317] width 23 height 23
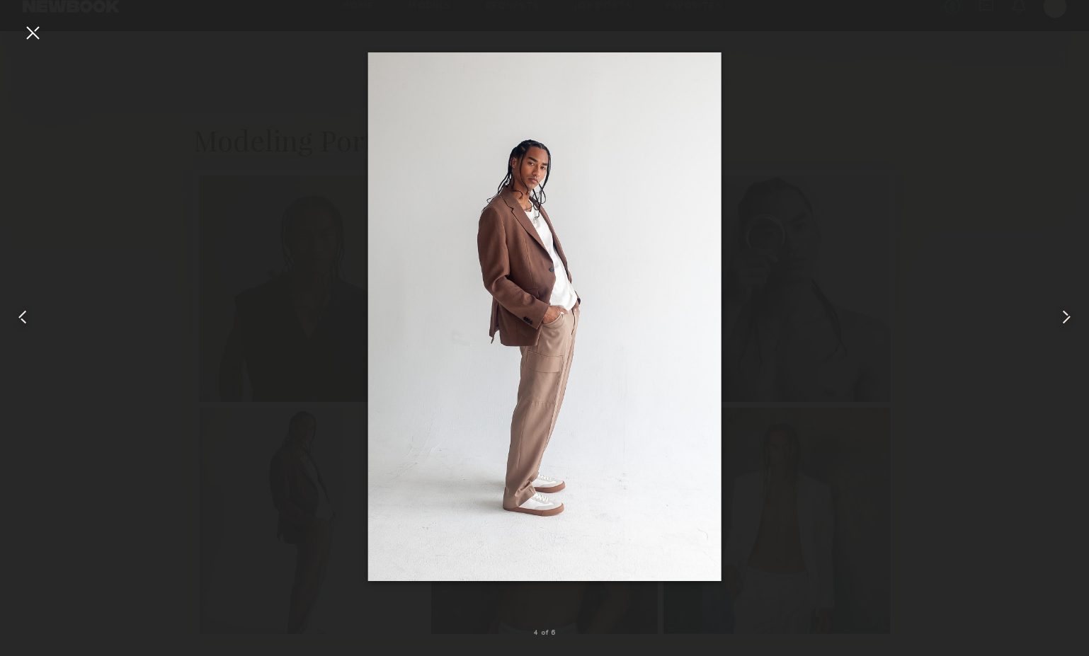
click at [1072, 311] on common-icon at bounding box center [1066, 317] width 23 height 23
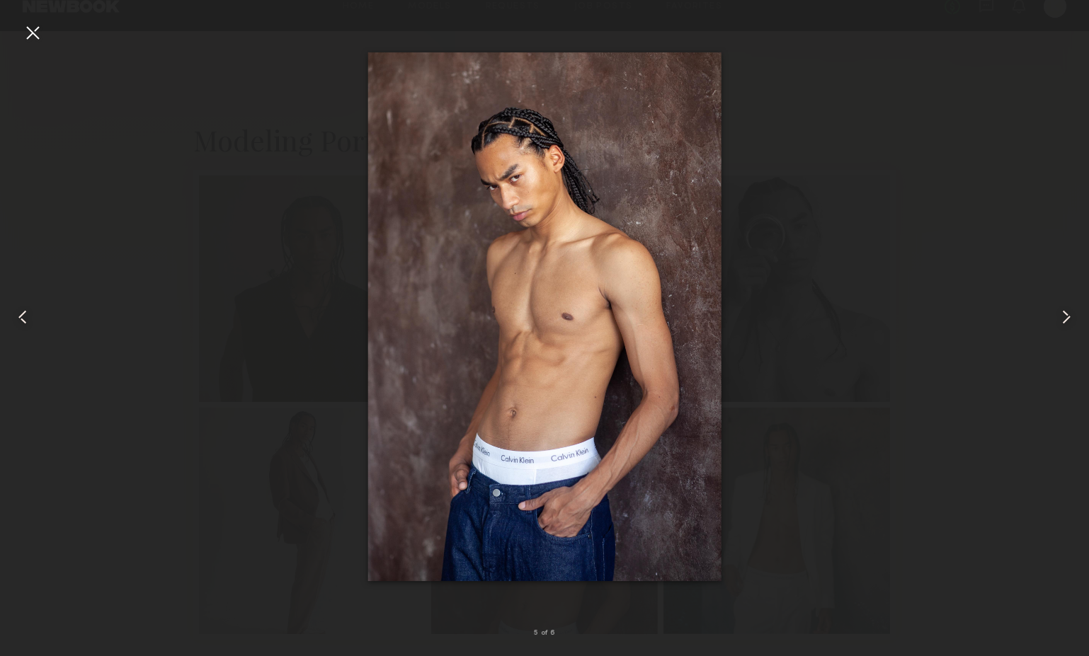
click at [873, 163] on div at bounding box center [544, 317] width 1089 height 588
click at [41, 24] on div at bounding box center [32, 32] width 23 height 23
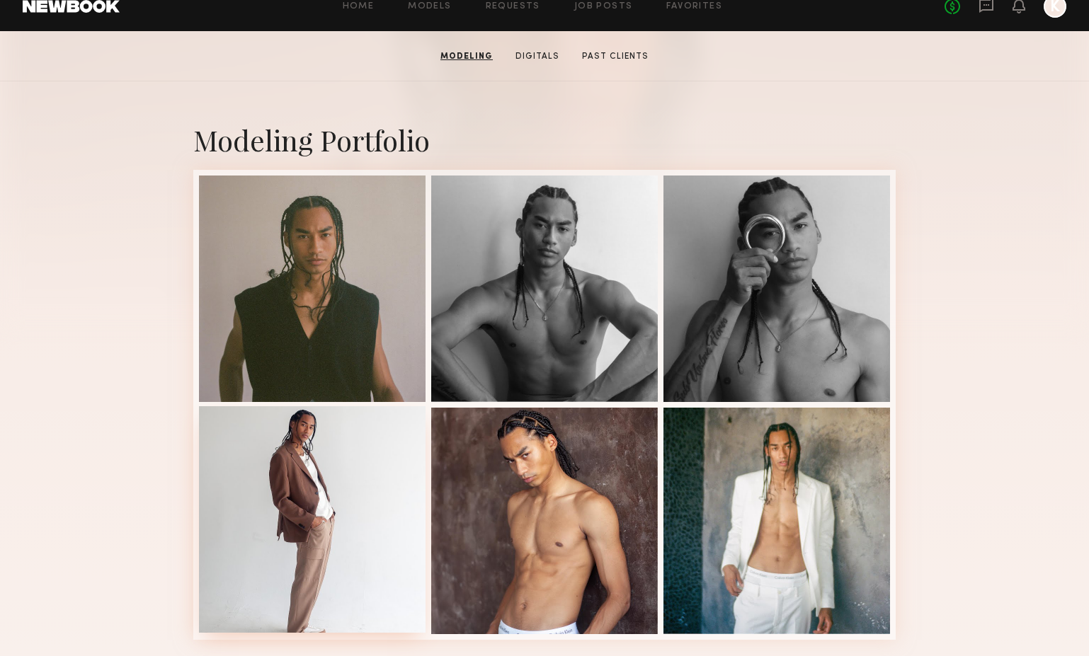
click at [369, 452] on div at bounding box center [312, 519] width 226 height 226
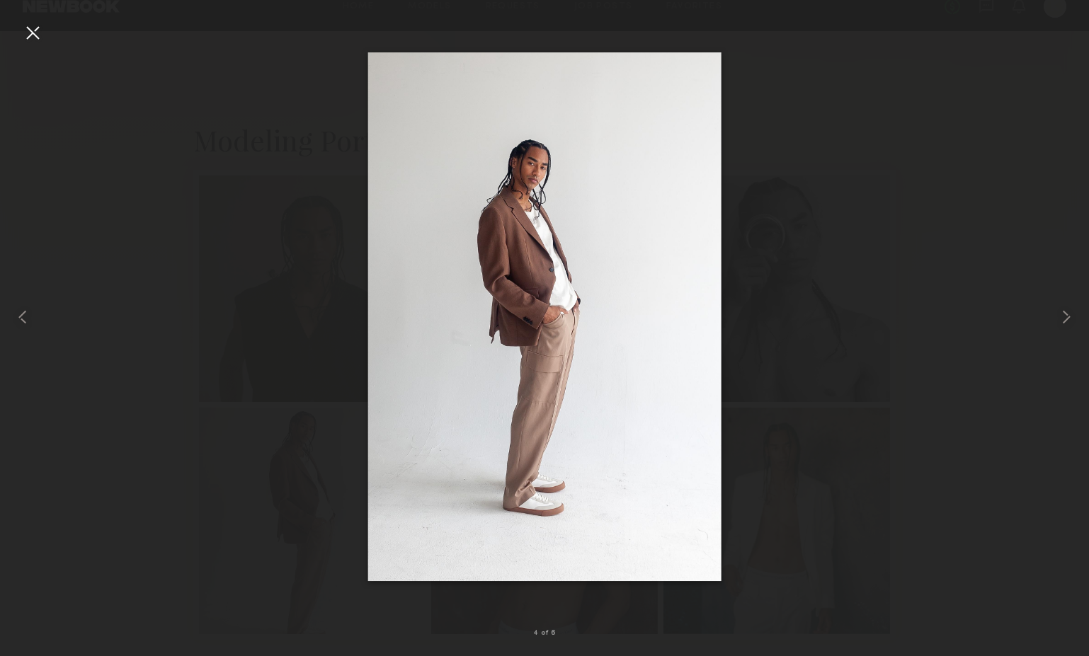
click at [825, 216] on div at bounding box center [544, 317] width 1089 height 588
click at [39, 38] on div at bounding box center [32, 32] width 23 height 23
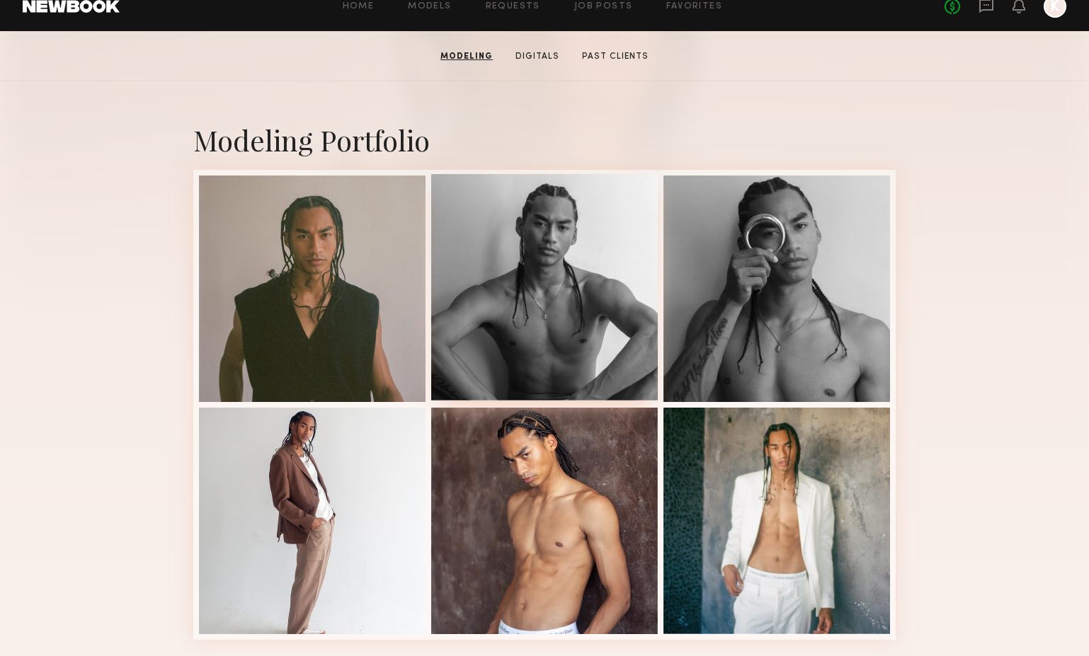
click at [596, 248] on div at bounding box center [544, 287] width 226 height 226
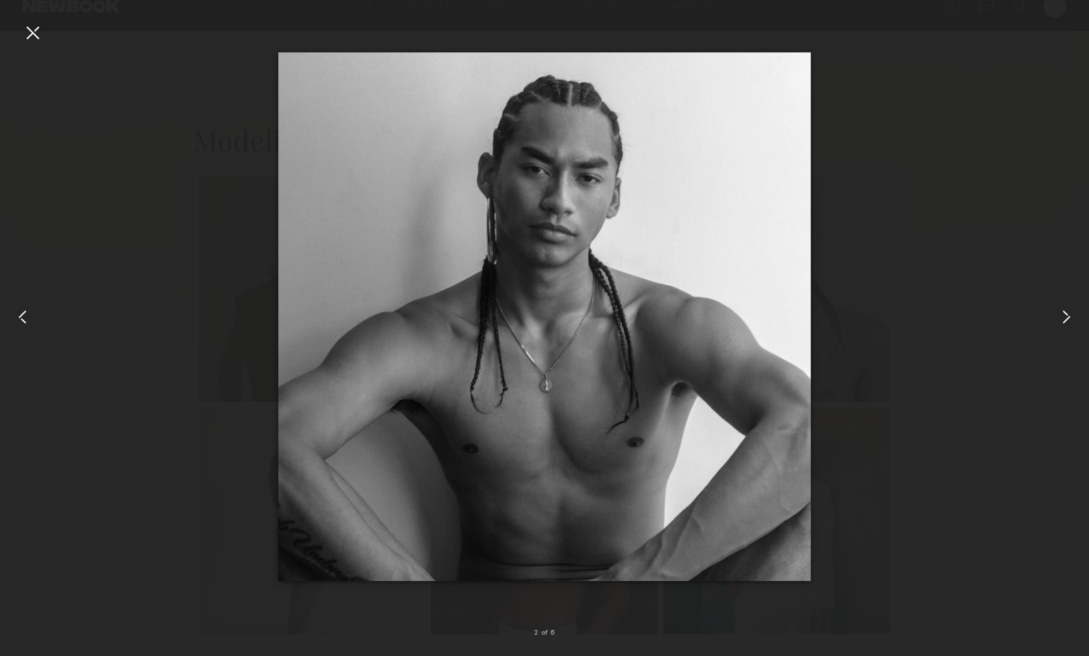
click at [918, 516] on div at bounding box center [544, 317] width 1089 height 588
click at [959, 251] on div at bounding box center [544, 317] width 1089 height 588
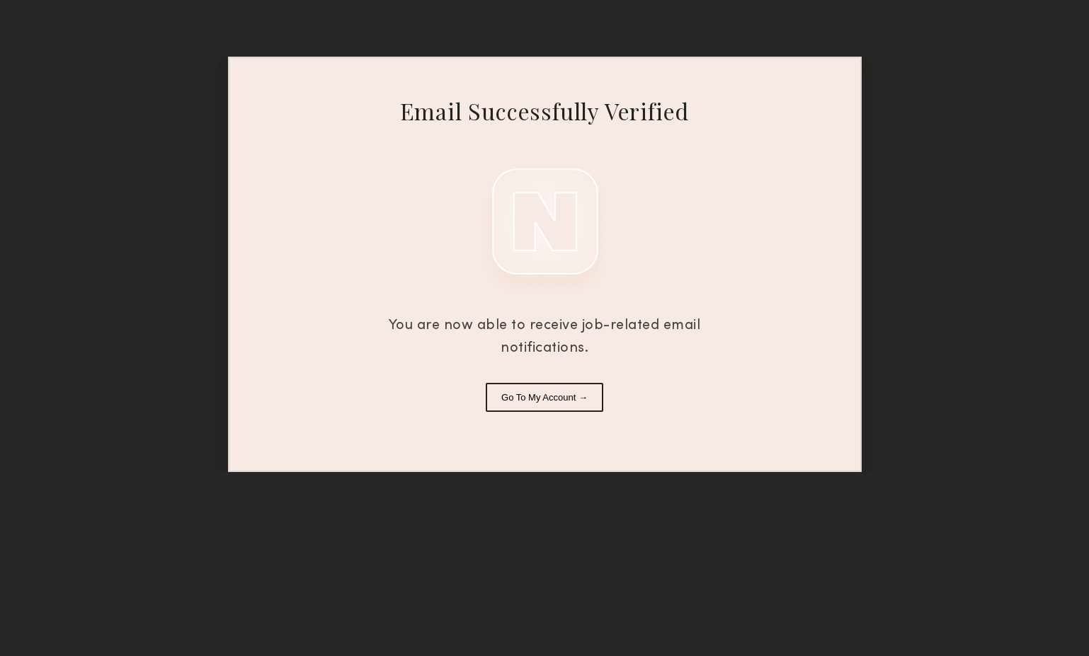
click at [581, 403] on button "Go To My Account →" at bounding box center [544, 397] width 117 height 29
